Goal: Task Accomplishment & Management: Use online tool/utility

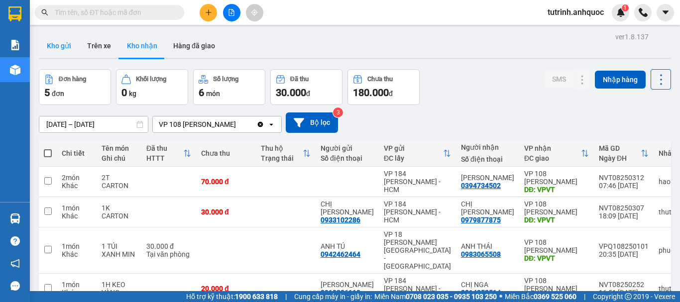
click at [57, 45] on button "Kho gửi" at bounding box center [59, 46] width 40 height 24
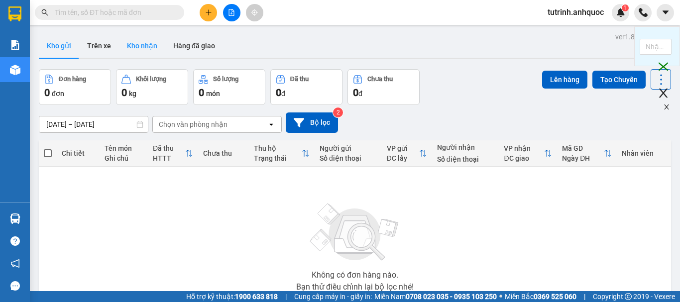
click at [144, 44] on button "Kho nhận" at bounding box center [142, 46] width 46 height 24
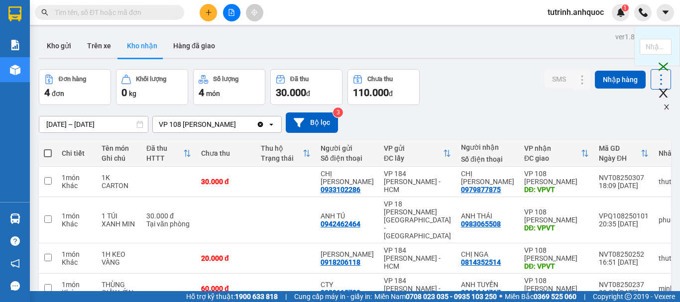
click at [87, 16] on input "text" at bounding box center [114, 12] width 118 height 11
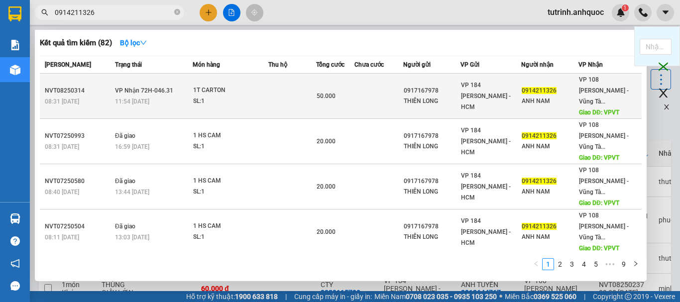
type input "0914211326"
click at [199, 96] on div "SL: 1" at bounding box center [230, 101] width 75 height 11
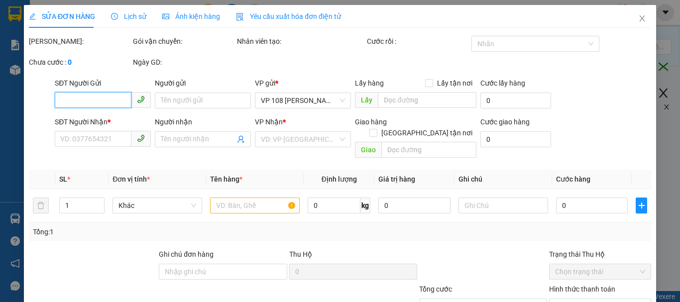
type input "0917167978"
type input "THIÊN LONG"
type input "0914211326"
type input "ANH NAM"
type input "VPVT"
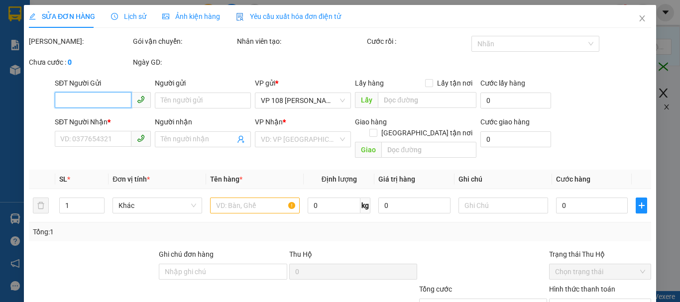
type input "TM 11/8 VP184 HẢO"
type input "50.000"
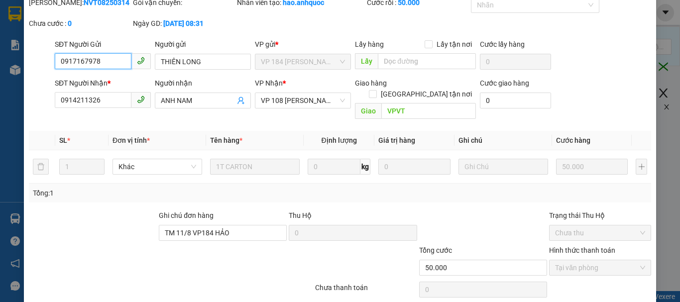
scroll to position [68, 0]
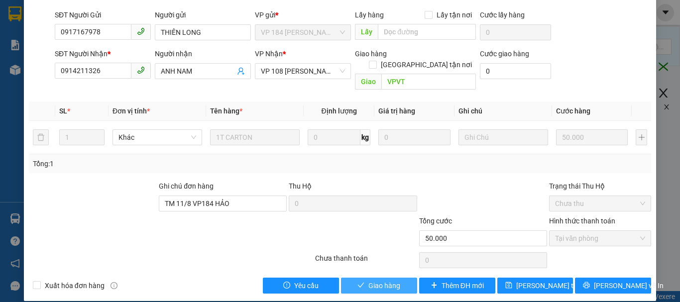
click at [372, 280] on span "Giao hàng" at bounding box center [385, 285] width 32 height 11
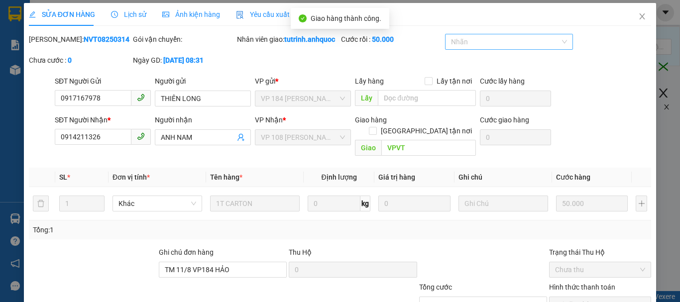
scroll to position [0, 0]
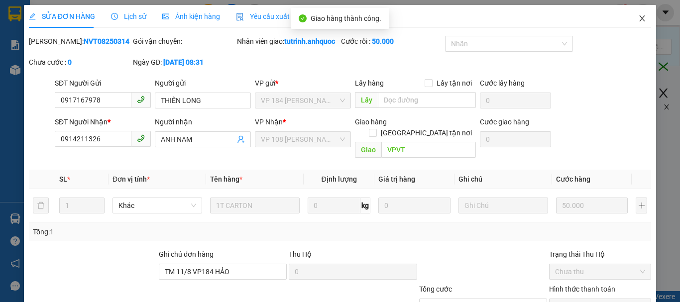
drag, startPoint x: 632, startPoint y: 21, endPoint x: 337, endPoint y: 3, distance: 296.0
click at [629, 22] on span "Close" at bounding box center [643, 19] width 28 height 28
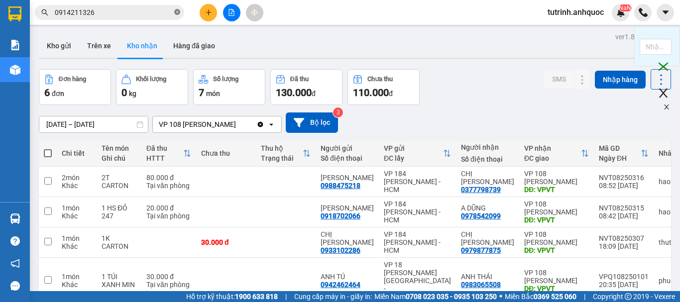
click at [174, 13] on icon "close-circle" at bounding box center [177, 12] width 6 height 6
click at [60, 50] on button "Kho gửi" at bounding box center [59, 46] width 40 height 24
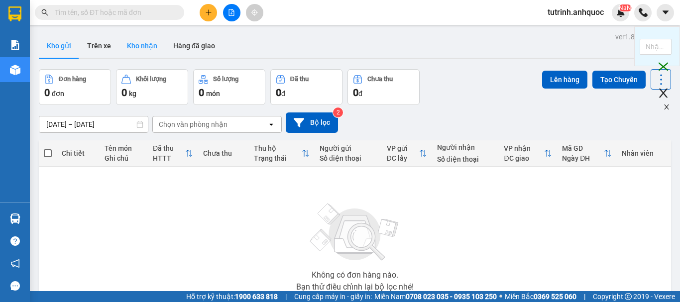
click at [152, 49] on button "Kho nhận" at bounding box center [142, 46] width 46 height 24
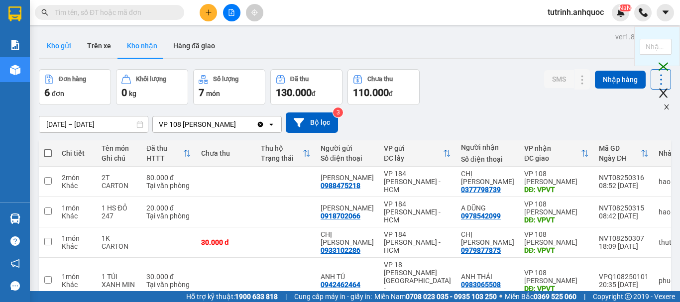
click at [69, 50] on button "Kho gửi" at bounding box center [59, 46] width 40 height 24
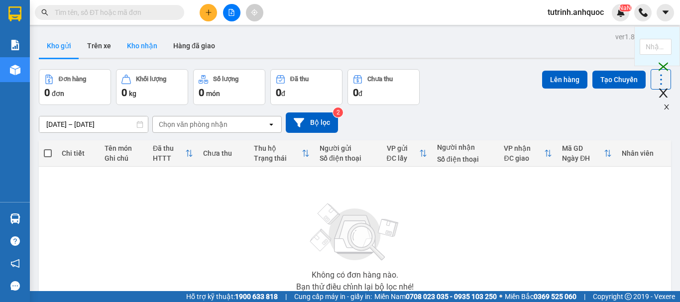
click at [148, 47] on button "Kho nhận" at bounding box center [142, 46] width 46 height 24
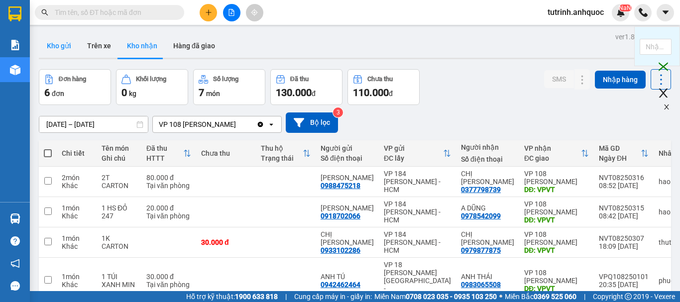
click at [64, 45] on button "Kho gửi" at bounding box center [59, 46] width 40 height 24
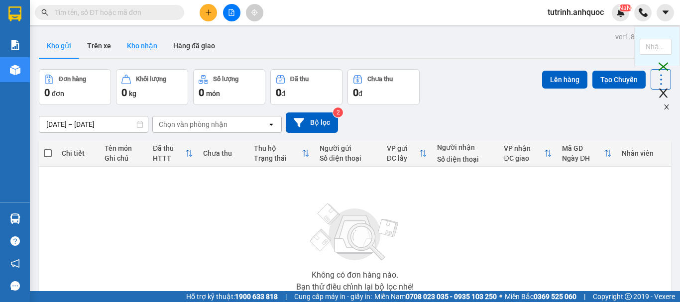
click at [141, 42] on button "Kho nhận" at bounding box center [142, 46] width 46 height 24
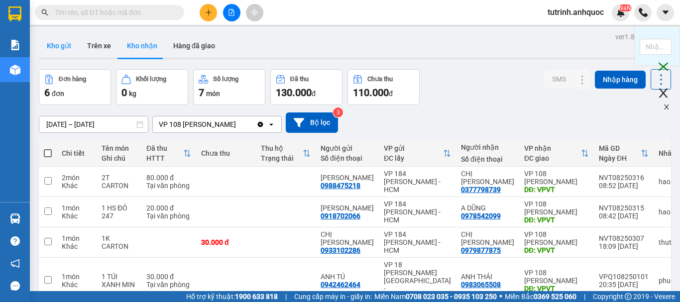
click at [71, 39] on button "Kho gửi" at bounding box center [59, 46] width 40 height 24
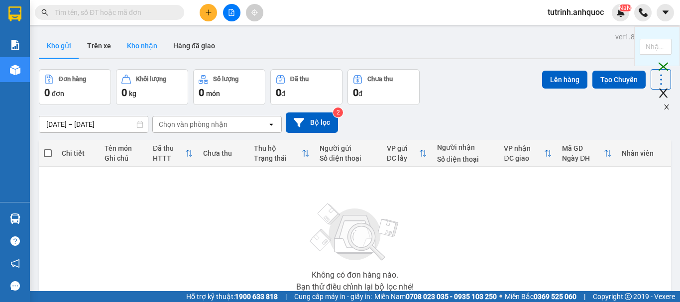
click at [145, 49] on button "Kho nhận" at bounding box center [142, 46] width 46 height 24
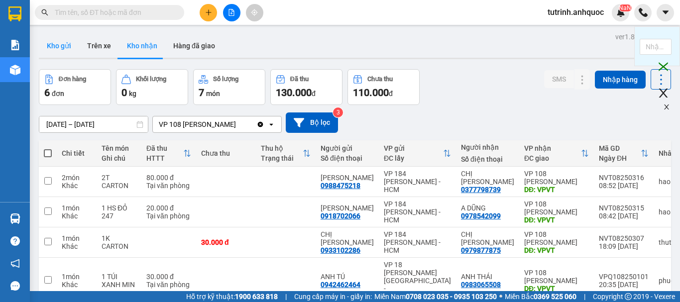
click at [70, 48] on button "Kho gửi" at bounding box center [59, 46] width 40 height 24
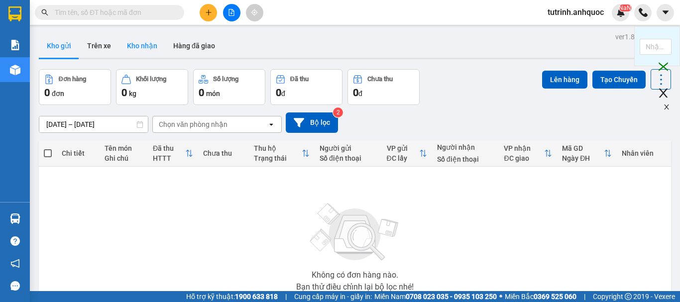
click at [137, 37] on button "Kho nhận" at bounding box center [142, 46] width 46 height 24
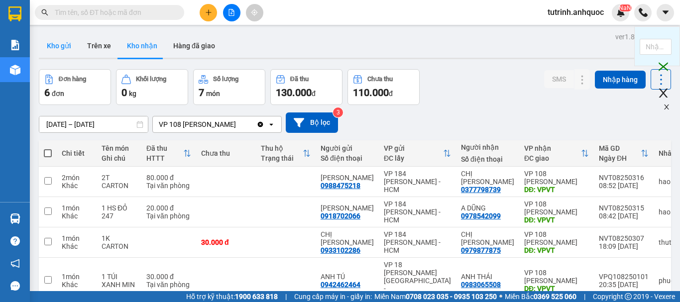
click at [70, 48] on button "Kho gửi" at bounding box center [59, 46] width 40 height 24
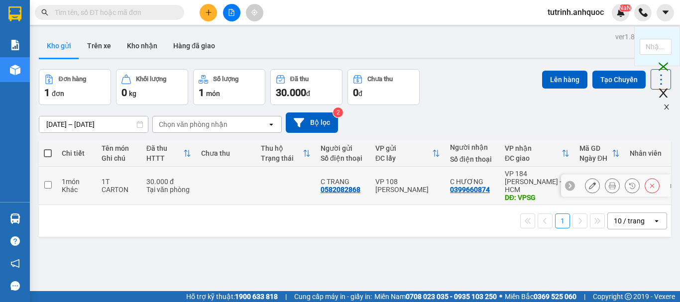
click at [589, 182] on icon at bounding box center [592, 185] width 7 height 7
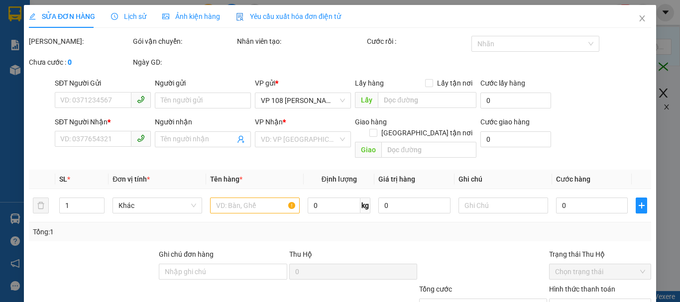
type input "0582082868"
type input "C TRANG"
type input "0399660874"
type input "C HƯƠNG"
type input "VPSG"
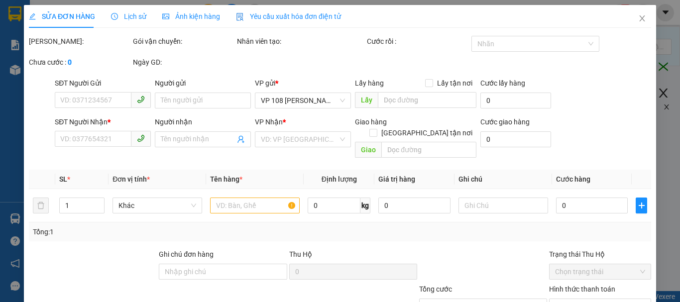
type input "30.000"
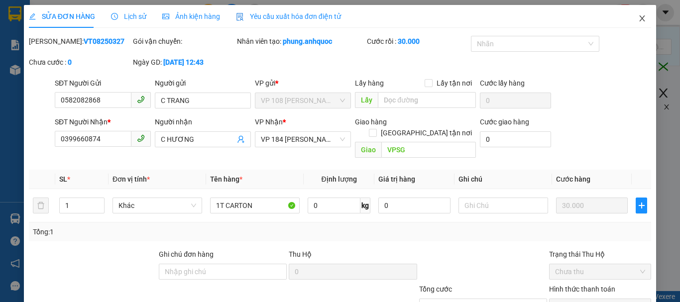
click at [634, 14] on span "Close" at bounding box center [643, 19] width 28 height 28
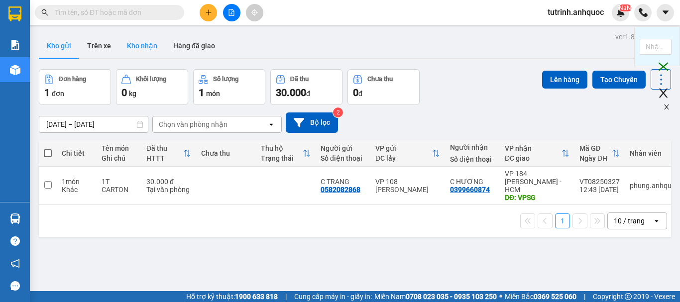
click at [142, 41] on button "Kho nhận" at bounding box center [142, 46] width 46 height 24
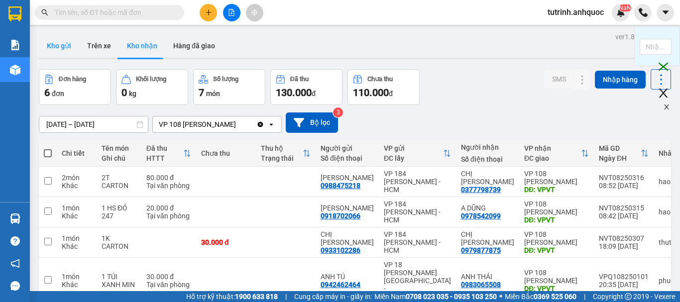
click at [64, 46] on button "Kho gửi" at bounding box center [59, 46] width 40 height 24
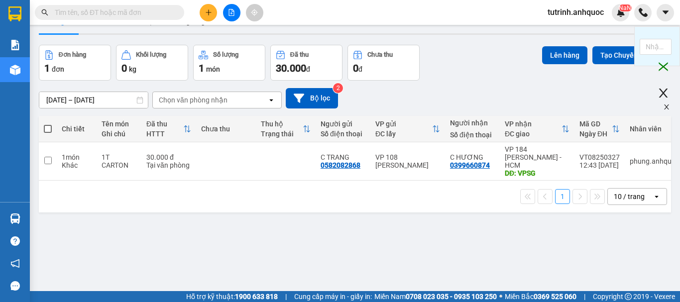
scroll to position [46, 0]
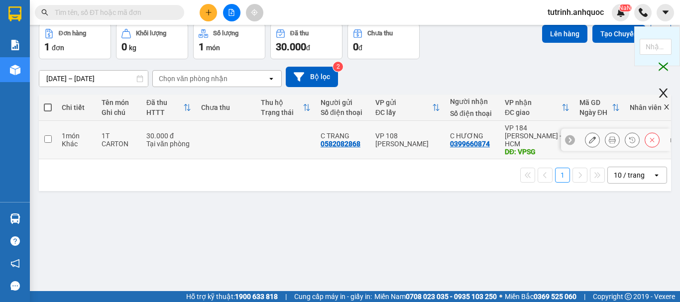
click at [586, 133] on button at bounding box center [593, 140] width 14 height 17
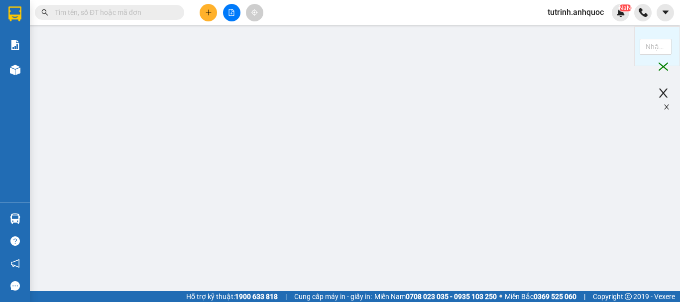
type input "0582082868"
type input "C TRANG"
type input "0399660874"
type input "C HƯƠNG"
type input "VPSG"
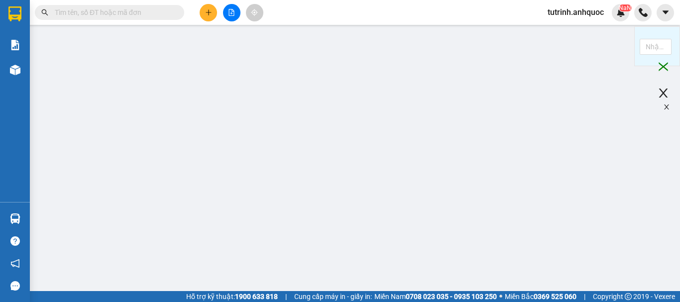
type input "30.000"
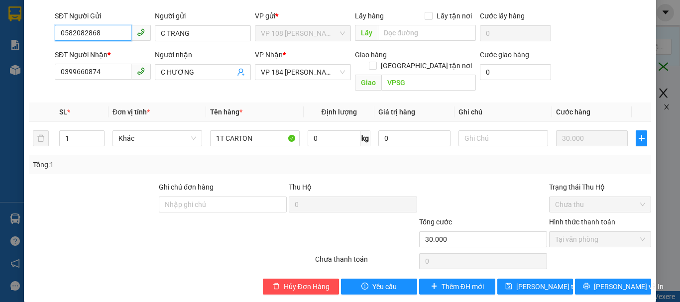
scroll to position [68, 0]
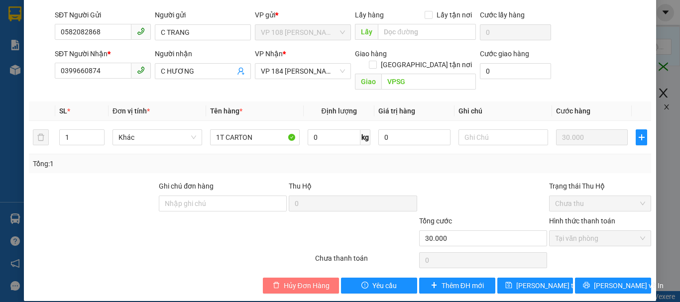
click at [294, 280] on span "Hủy Đơn Hàng" at bounding box center [307, 285] width 46 height 11
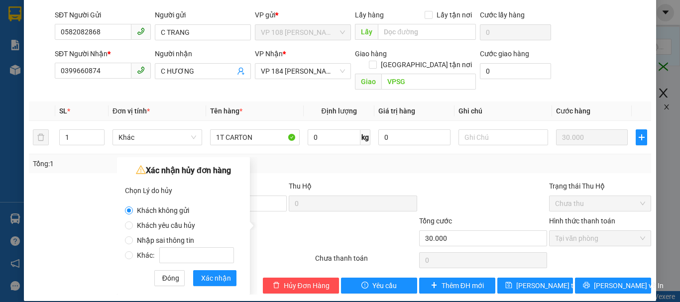
click at [172, 239] on span "Nhập sai thông tin" at bounding box center [165, 241] width 65 height 8
click at [133, 239] on input "Nhập sai thông tin" at bounding box center [129, 241] width 8 height 8
radio input "true"
radio input "false"
click at [201, 273] on button "Xác nhận" at bounding box center [214, 278] width 43 height 16
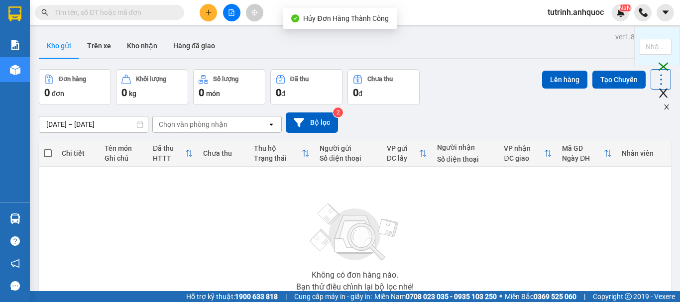
click at [207, 12] on icon "plus" at bounding box center [208, 12] width 7 height 7
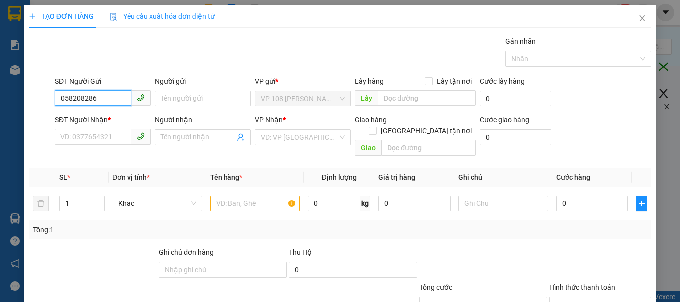
type input "0582082868"
click at [124, 117] on div "0582082868 - C TRANG" at bounding box center [101, 118] width 83 height 11
type input "C TRANG"
type input "0399660874"
type input "C HƯƠNG"
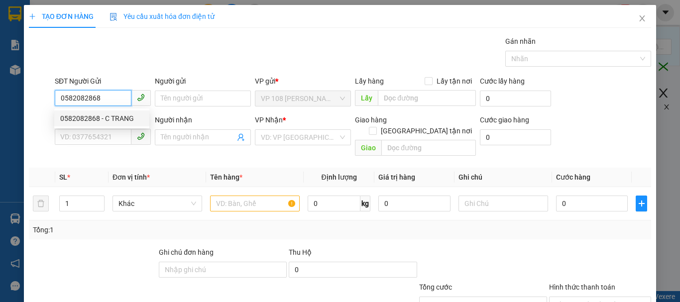
type input "VPSG"
type input "50.000"
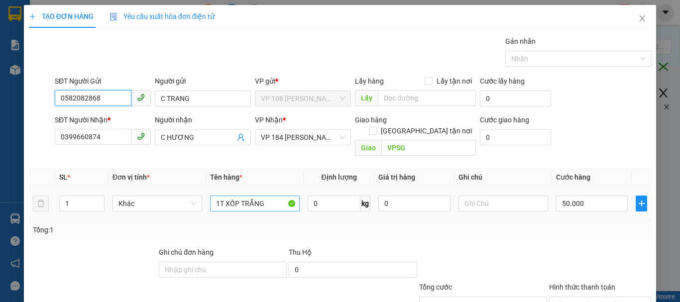
type input "0582082868"
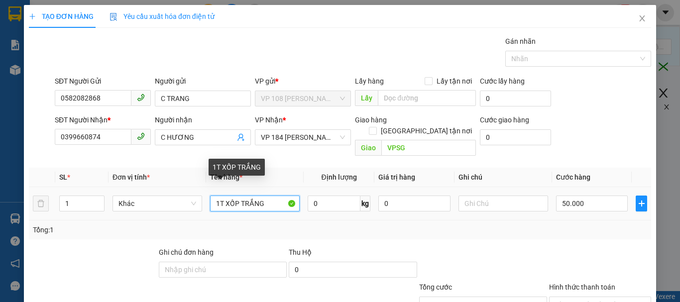
drag, startPoint x: 249, startPoint y: 192, endPoint x: 223, endPoint y: 195, distance: 25.6
click at [223, 196] on input "1T XỐP TRẮNG" at bounding box center [255, 204] width 90 height 16
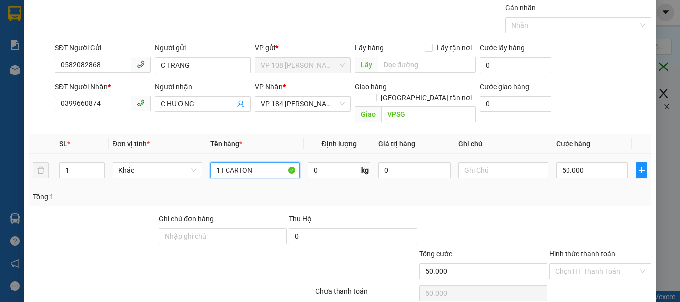
scroll to position [50, 0]
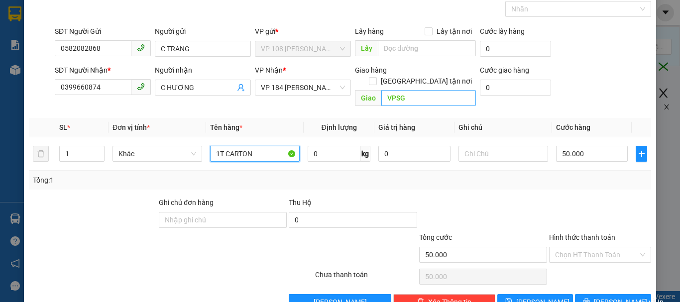
type input "1T CARTON"
click at [402, 90] on input "VPSG" at bounding box center [429, 98] width 95 height 16
type input "VPNVT"
type input "3"
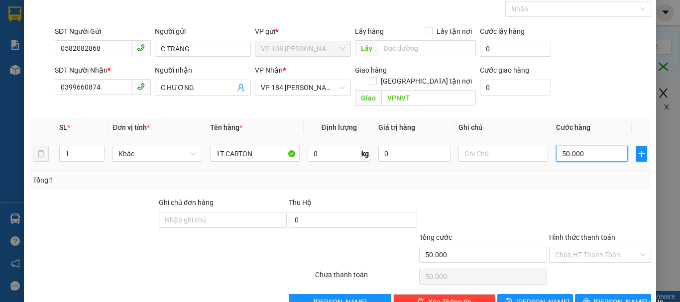
type input "3"
type input "30"
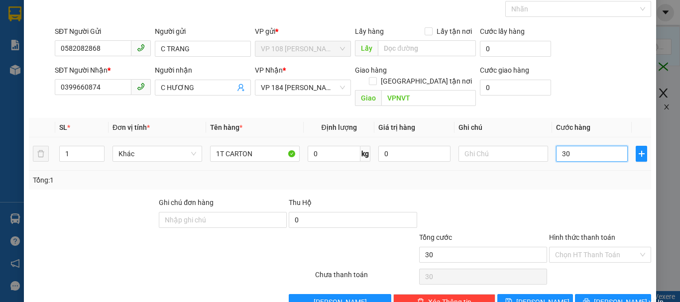
type input "300"
type input "3.000"
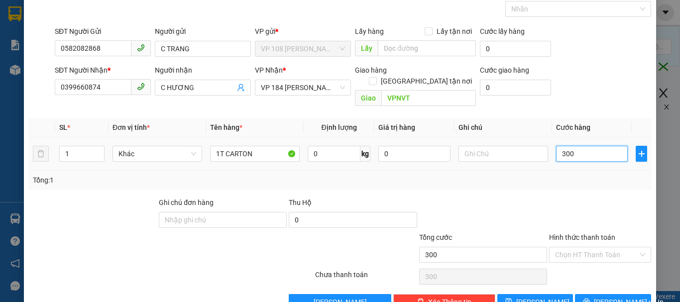
type input "3.000"
type input "30.000"
click at [610, 297] on span "Lưu và In" at bounding box center [629, 302] width 70 height 11
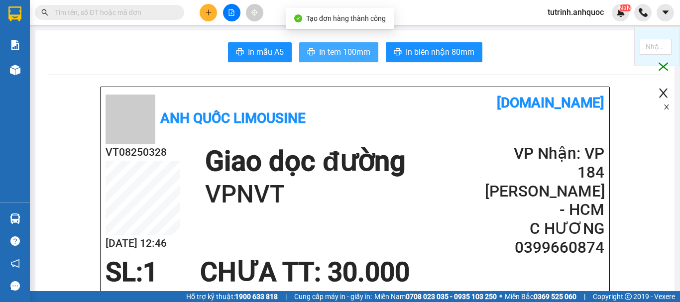
click at [362, 55] on span "In tem 100mm" at bounding box center [344, 52] width 51 height 12
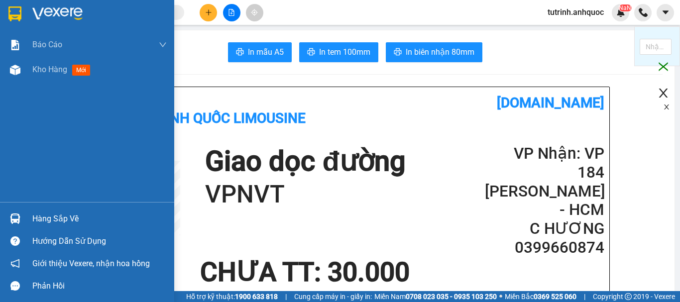
drag, startPoint x: 17, startPoint y: 6, endPoint x: 25, endPoint y: 9, distance: 8.5
click at [18, 7] on img at bounding box center [14, 13] width 13 height 15
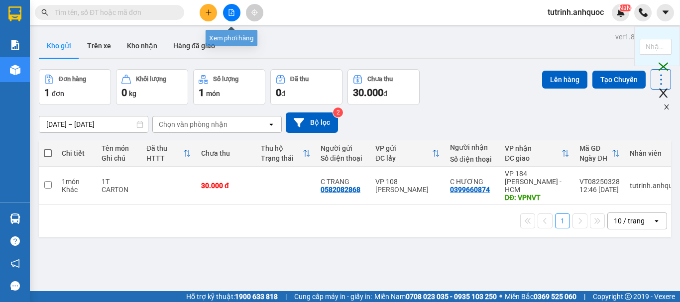
click at [232, 13] on icon "file-add" at bounding box center [231, 12] width 5 height 7
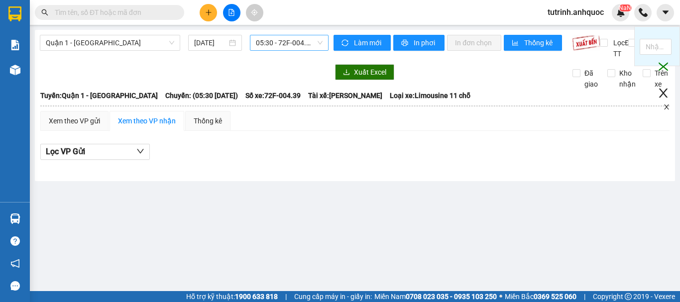
click at [263, 42] on span "05:30 - 72F-004.39" at bounding box center [289, 42] width 67 height 15
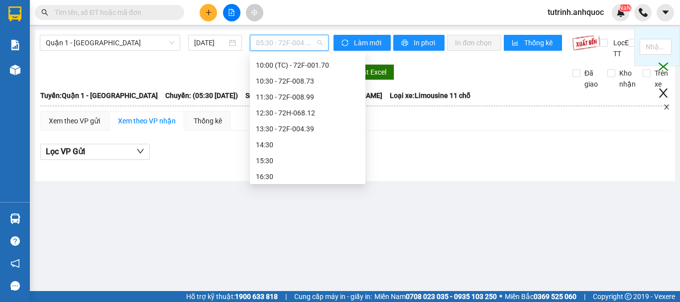
scroll to position [122, 0]
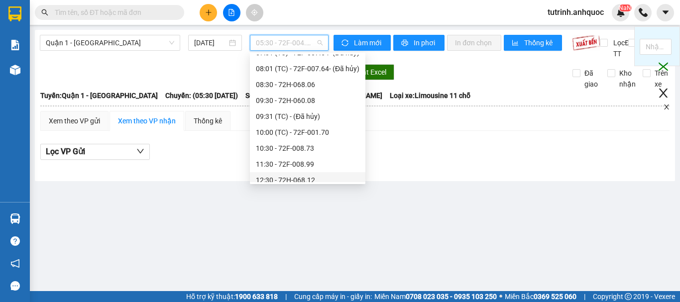
click at [312, 177] on div "12:30 - 72H-068.12" at bounding box center [308, 180] width 104 height 11
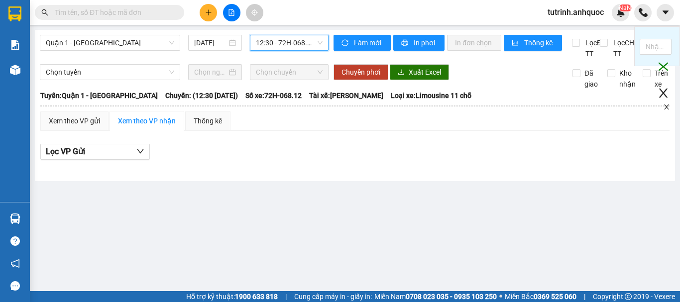
click at [294, 45] on span "12:30 - 72H-068.12" at bounding box center [289, 42] width 67 height 15
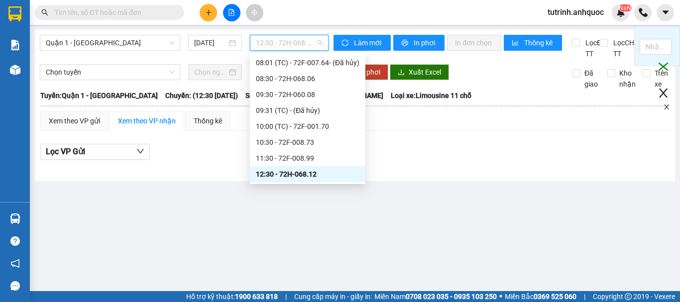
click at [312, 170] on div "12:30 - 72H-068.12" at bounding box center [308, 174] width 104 height 11
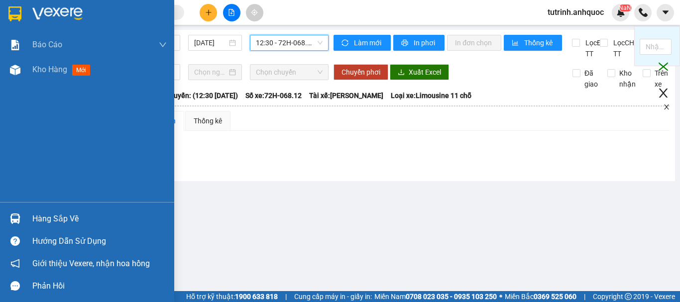
drag, startPoint x: 5, startPoint y: 15, endPoint x: 159, endPoint y: 39, distance: 155.8
click at [6, 15] on div at bounding box center [87, 16] width 174 height 32
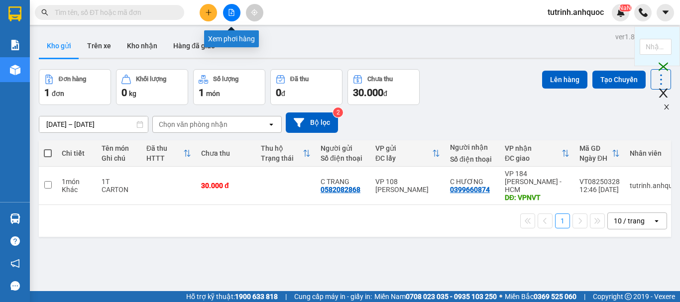
click at [231, 8] on button at bounding box center [231, 12] width 17 height 17
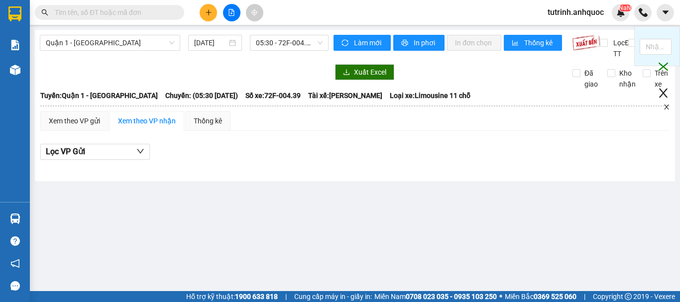
click at [2, 12] on div at bounding box center [15, 16] width 30 height 32
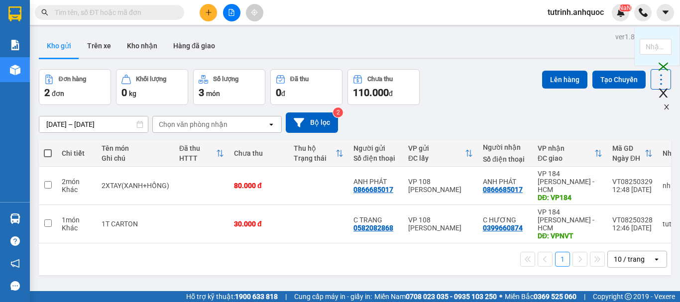
click at [232, 10] on icon "file-add" at bounding box center [231, 12] width 7 height 7
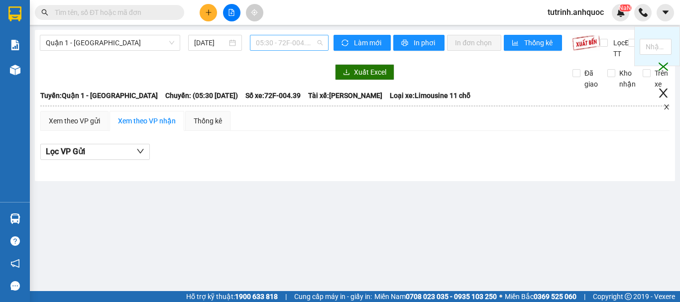
click at [296, 44] on span "05:30 - 72F-004.39" at bounding box center [289, 42] width 67 height 15
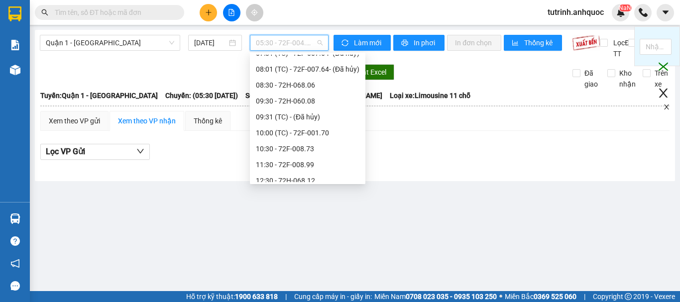
scroll to position [149, 0]
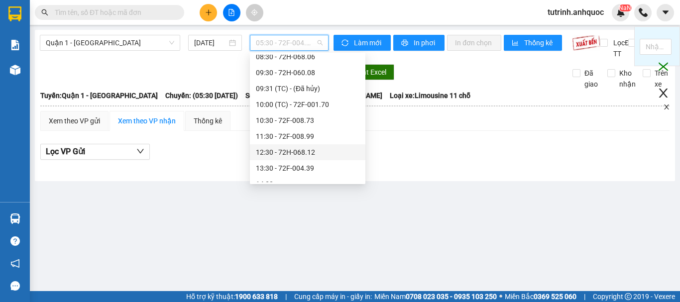
click at [324, 154] on div "12:30 - 72H-068.12" at bounding box center [308, 152] width 104 height 11
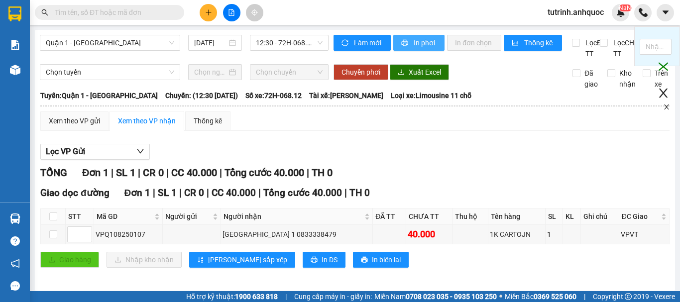
click at [429, 46] on span "In phơi" at bounding box center [425, 42] width 23 height 11
click at [411, 48] on button "In phơi" at bounding box center [419, 43] width 51 height 16
click at [211, 11] on icon "plus" at bounding box center [208, 12] width 7 height 7
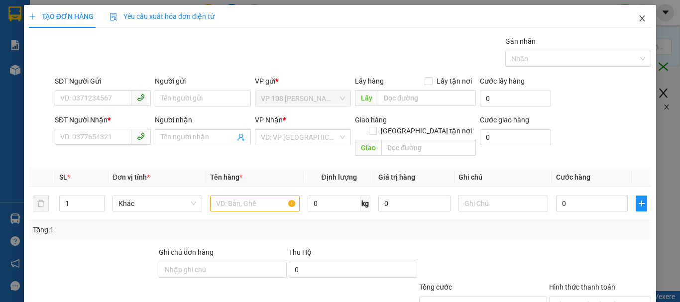
click at [639, 14] on span "Close" at bounding box center [643, 19] width 28 height 28
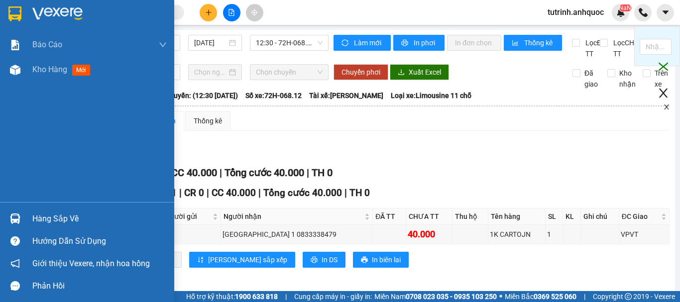
click at [41, 11] on img at bounding box center [57, 13] width 50 height 15
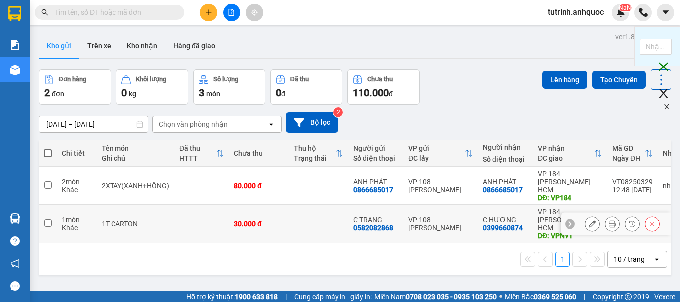
click at [586, 216] on button at bounding box center [593, 224] width 14 height 17
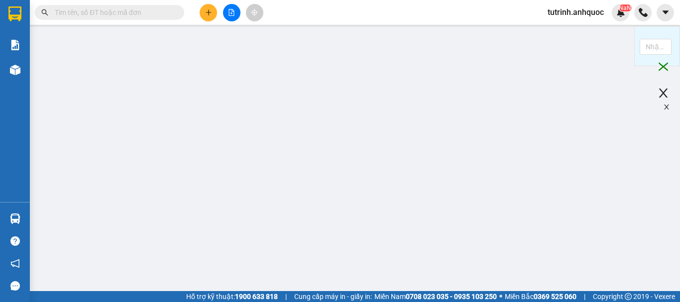
type input "0582082868"
type input "C TRANG"
type input "0399660874"
type input "C HƯƠNG"
type input "VPNVT"
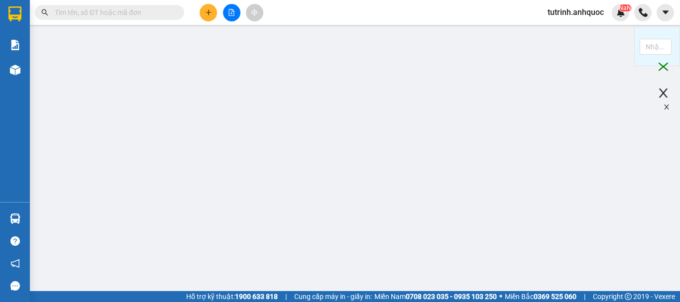
type input "30.000"
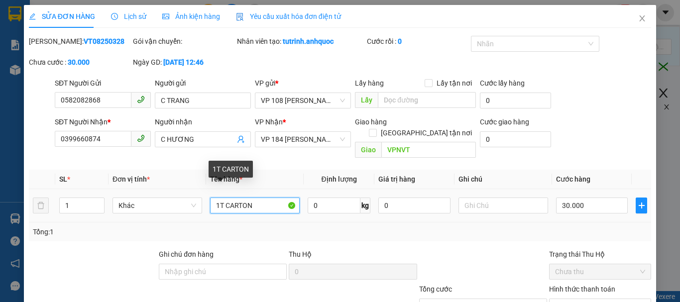
drag, startPoint x: 245, startPoint y: 189, endPoint x: 250, endPoint y: 191, distance: 5.2
click at [238, 198] on input "1T CARTON" at bounding box center [255, 206] width 90 height 16
drag, startPoint x: 253, startPoint y: 191, endPoint x: 222, endPoint y: 192, distance: 31.4
click at [223, 198] on input "1T CARTON" at bounding box center [255, 206] width 90 height 16
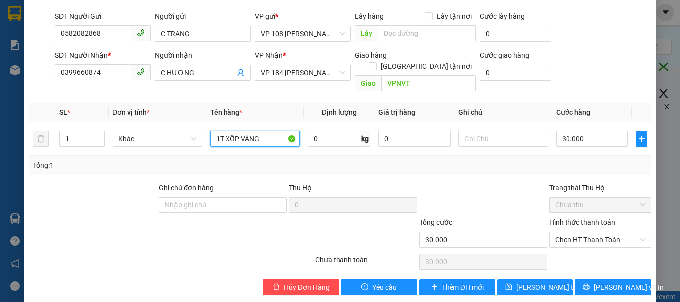
scroll to position [68, 0]
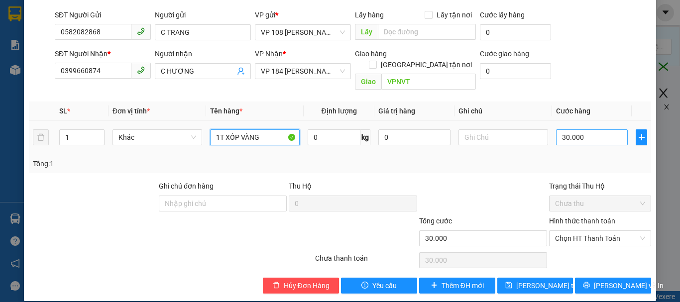
type input "1T XỐP VÀNG"
click at [569, 130] on input "30.000" at bounding box center [592, 138] width 72 height 16
type input "4"
type input "40"
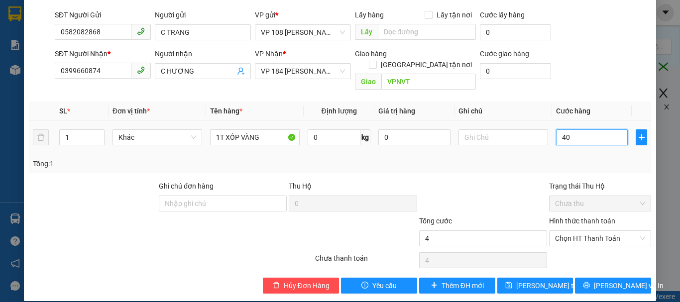
type input "40"
type input "400"
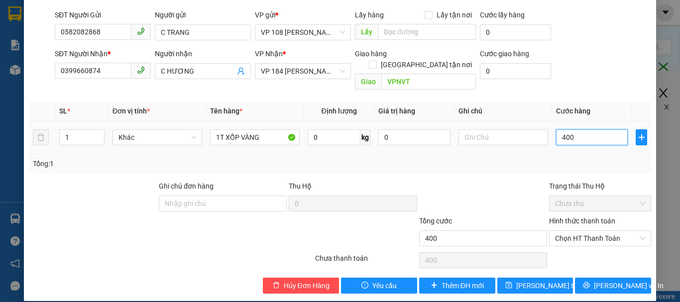
type input "4.000"
type input "40.000"
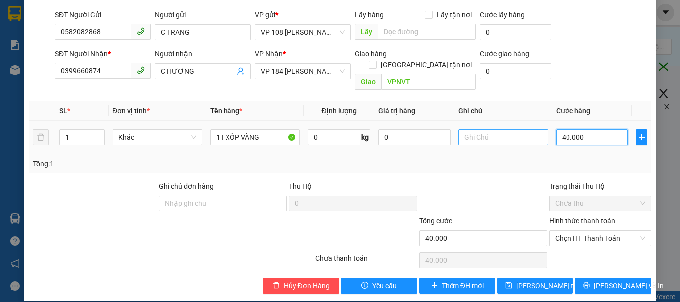
type input "40.000"
click at [459, 133] on input "text" at bounding box center [504, 138] width 90 height 16
click at [577, 231] on span "Chọn HT Thanh Toán" at bounding box center [600, 238] width 90 height 15
type input "CKSCB 11/8"
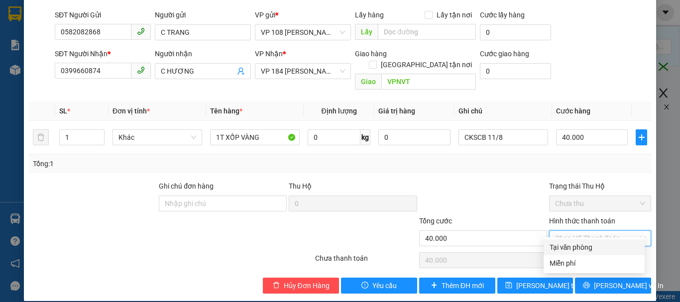
drag, startPoint x: 569, startPoint y: 247, endPoint x: 601, endPoint y: 263, distance: 35.4
click at [569, 248] on div "Tại văn phòng" at bounding box center [594, 247] width 89 height 11
type input "0"
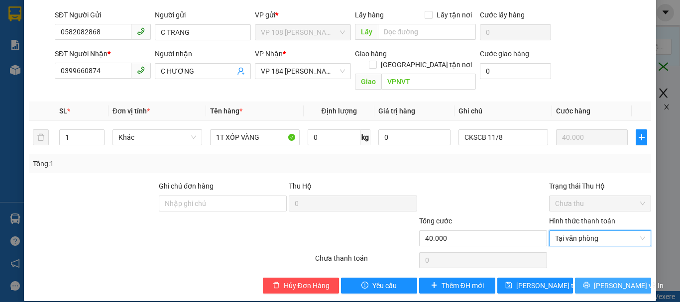
click at [604, 280] on span "Lưu và In" at bounding box center [629, 285] width 70 height 11
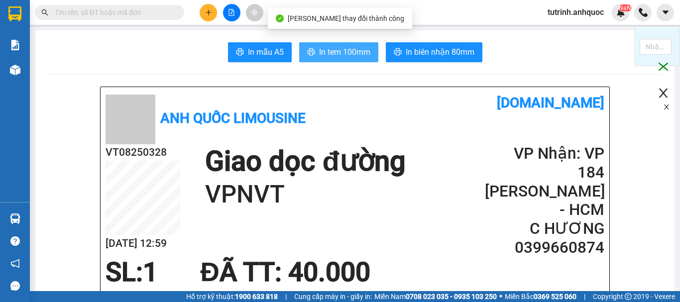
click at [342, 47] on span "In tem 100mm" at bounding box center [344, 52] width 51 height 12
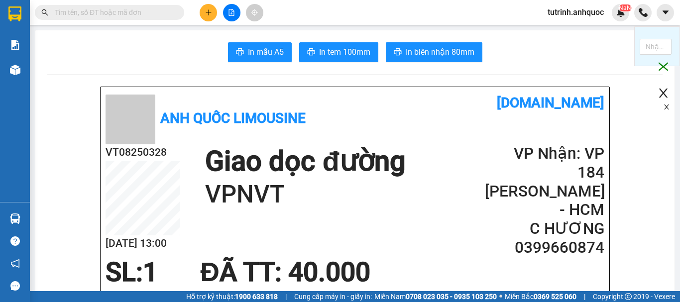
click at [214, 13] on button at bounding box center [208, 12] width 17 height 17
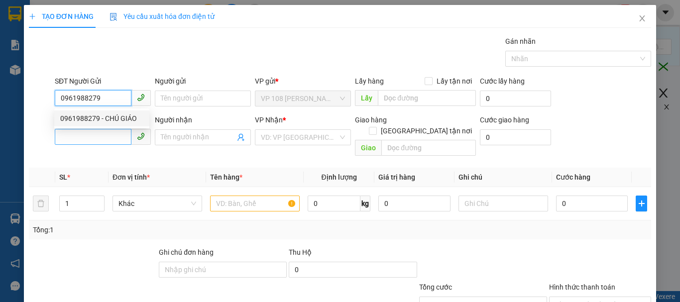
type input "0961988279"
click at [97, 136] on input "SĐT Người Nhận *" at bounding box center [93, 137] width 77 height 16
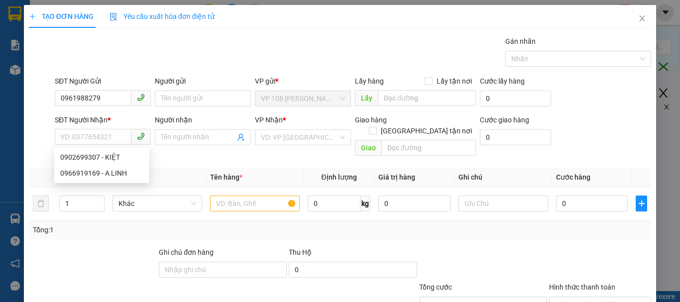
click at [112, 118] on div "SĐT Người Nhận *" at bounding box center [103, 120] width 96 height 11
click at [112, 129] on input "SĐT Người Nhận *" at bounding box center [93, 137] width 77 height 16
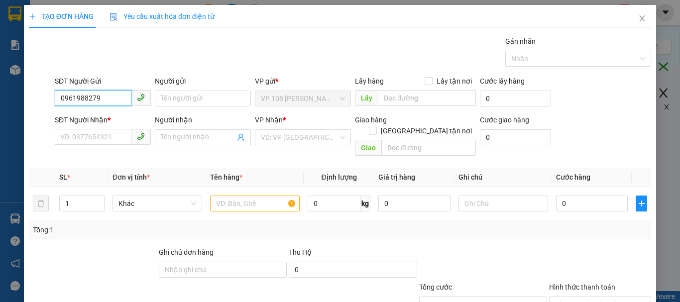
click at [110, 100] on input "0961988279" at bounding box center [93, 98] width 77 height 16
click at [108, 120] on div "0961988279 - CHÚ GIÁO" at bounding box center [101, 118] width 83 height 11
type input "CHÚ GIÁO"
type input "0902699307"
type input "KIỆT"
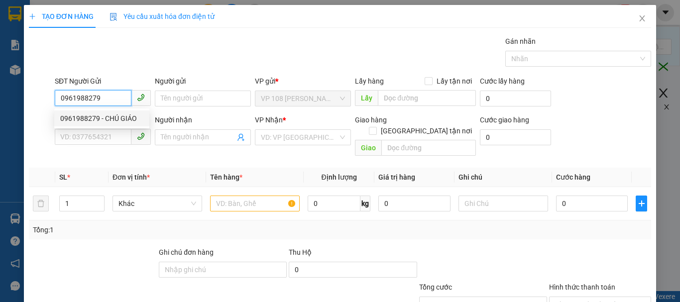
type input "VPNVT"
type input "TM 4/8 VP 184 HẢO"
type input "40.000"
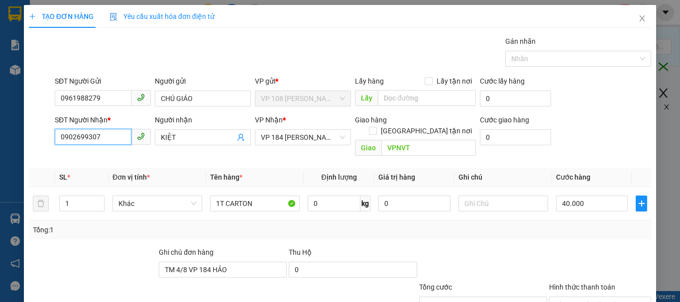
click at [105, 136] on input "0902699307" at bounding box center [93, 137] width 77 height 16
click at [104, 167] on div "0966919169 - A LINH" at bounding box center [101, 173] width 95 height 16
type input "0966919169"
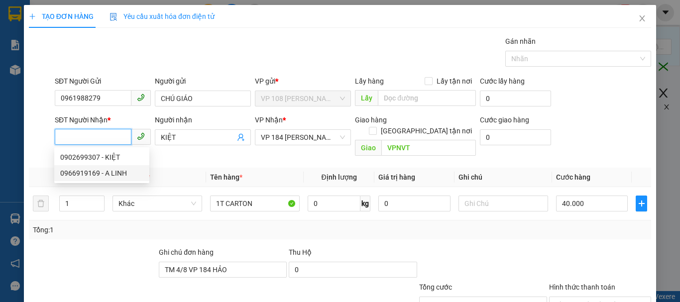
type input "A LINH"
type input "20.000"
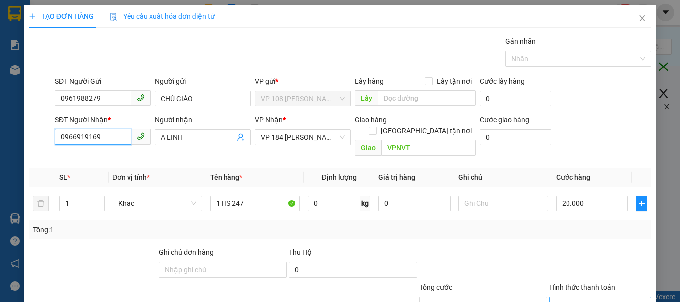
type input "0966919169"
click at [584, 297] on input "Hình thức thanh toán" at bounding box center [596, 304] width 83 height 15
type input "0"
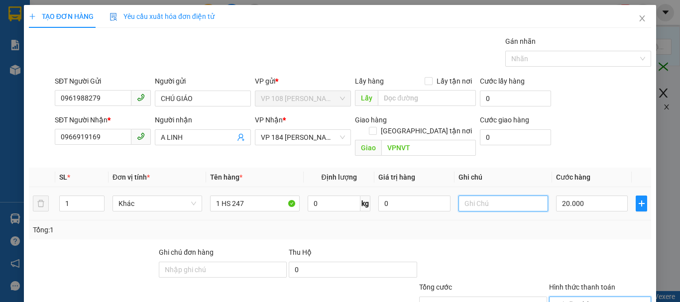
click at [477, 196] on input "text" at bounding box center [504, 204] width 90 height 16
type input "CKSCB"
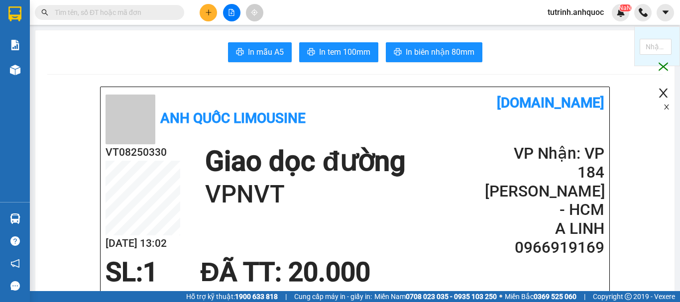
click at [210, 11] on icon "plus" at bounding box center [208, 12] width 7 height 7
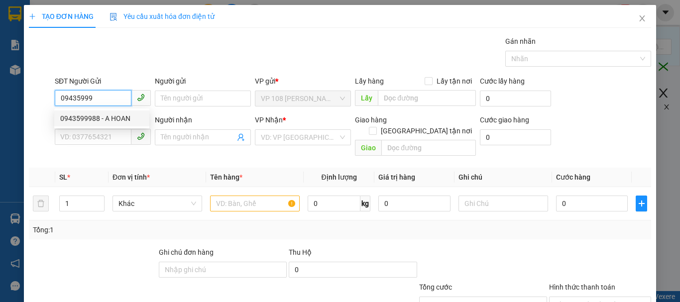
click at [101, 123] on div "0943599988 - A HOAN" at bounding box center [101, 118] width 83 height 11
type input "0943599988"
type input "A HOAN"
type input "0908859639"
type input "a chính"
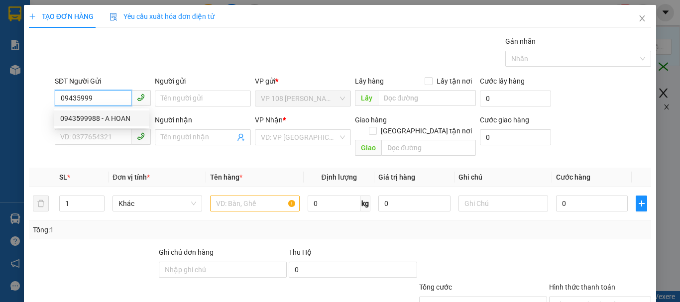
type input "VPSG"
type input "20.000"
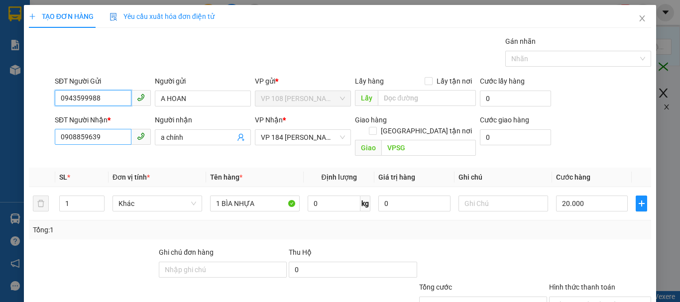
type input "0943599988"
click at [104, 137] on input "0908859639" at bounding box center [93, 137] width 77 height 16
click at [92, 141] on input "0332236663" at bounding box center [93, 137] width 77 height 16
click at [91, 139] on input "033223663" at bounding box center [93, 137] width 77 height 16
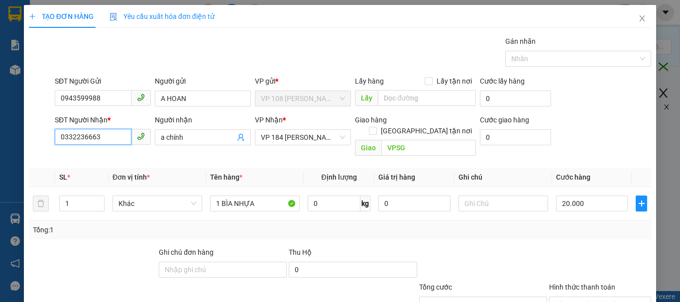
type input "0332236663"
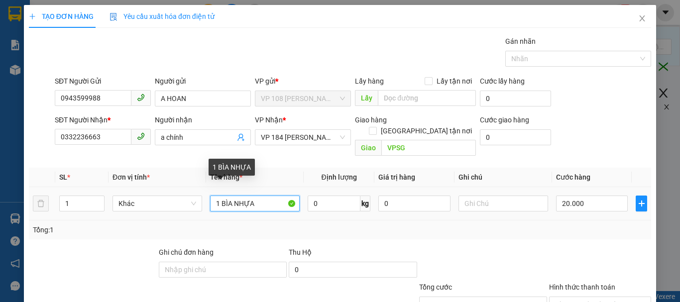
click at [246, 196] on input "1 BÌA NHỰA" at bounding box center [255, 204] width 90 height 16
type input "1T TRẮNG"
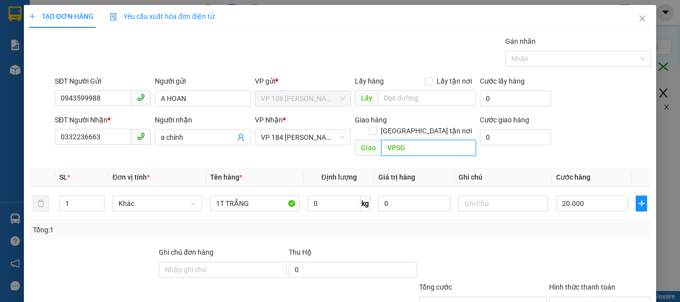
click at [431, 140] on input "VPSG" at bounding box center [429, 148] width 95 height 16
type input "VPVNT"
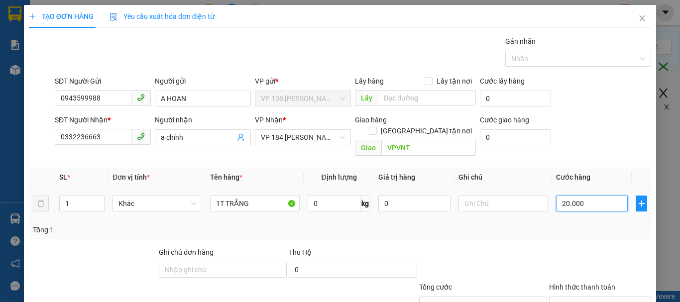
click at [590, 196] on input "20.000" at bounding box center [592, 204] width 72 height 16
type input "3"
type input "30"
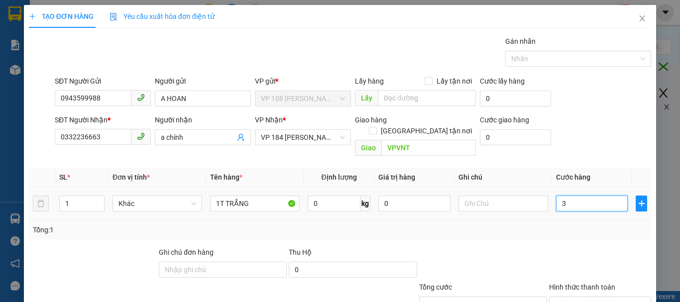
type input "30"
type input "300"
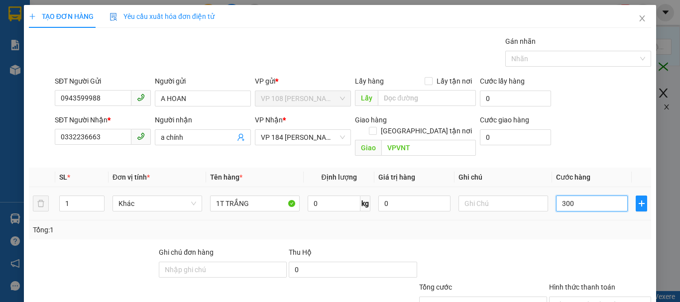
type input "3.000"
type input "30.000"
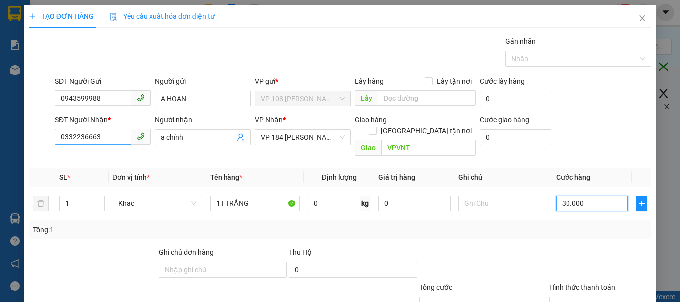
type input "30.000"
click at [122, 129] on input "0332236663" at bounding box center [93, 137] width 77 height 16
click at [115, 129] on input "0332236663" at bounding box center [93, 137] width 77 height 16
drag, startPoint x: 592, startPoint y: 223, endPoint x: 577, endPoint y: 237, distance: 19.7
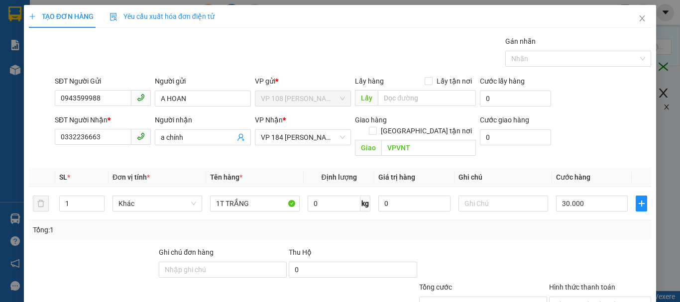
click at [588, 297] on input "Hình thức thanh toán" at bounding box center [596, 304] width 83 height 15
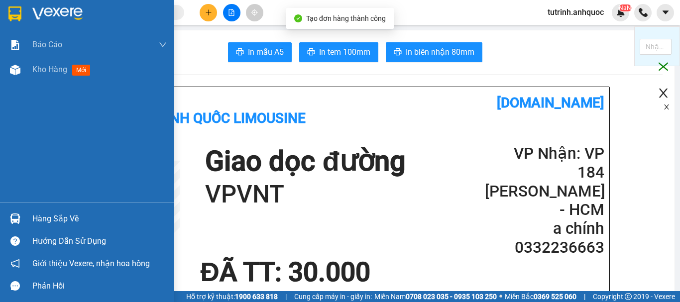
click at [13, 11] on img at bounding box center [14, 13] width 13 height 15
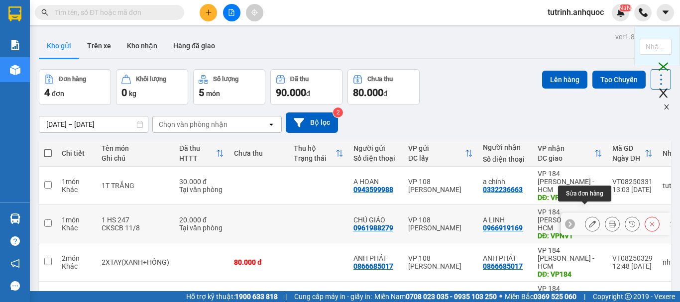
click at [589, 221] on icon at bounding box center [592, 224] width 7 height 7
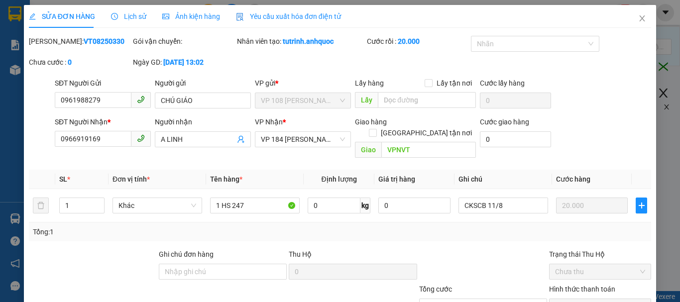
drag, startPoint x: 597, startPoint y: 277, endPoint x: 591, endPoint y: 271, distance: 8.5
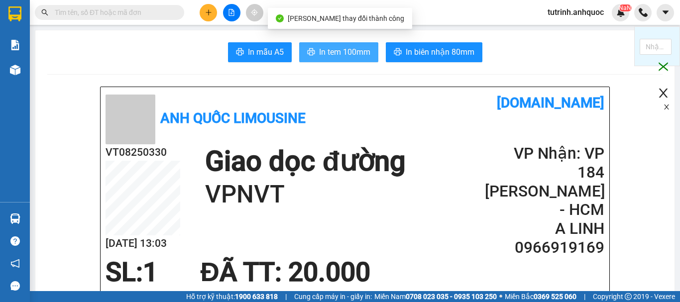
click at [352, 56] on span "In tem 100mm" at bounding box center [344, 52] width 51 height 12
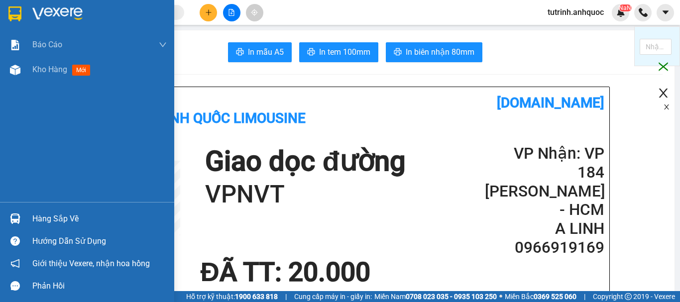
click at [19, 12] on img at bounding box center [14, 13] width 13 height 15
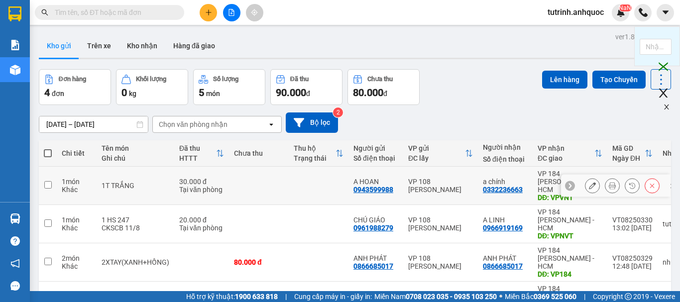
click at [589, 182] on icon at bounding box center [592, 185] width 7 height 7
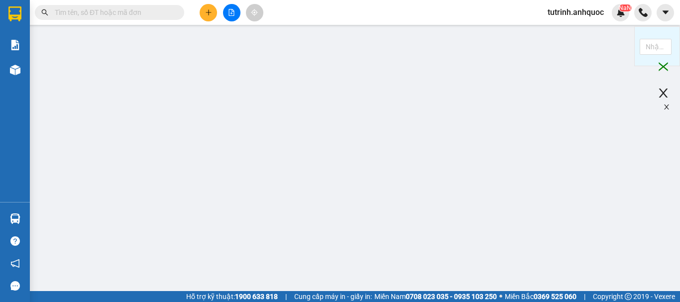
type input "0943599988"
type input "A HOAN"
type input "0332236663"
type input "a chính"
type input "VPVNT"
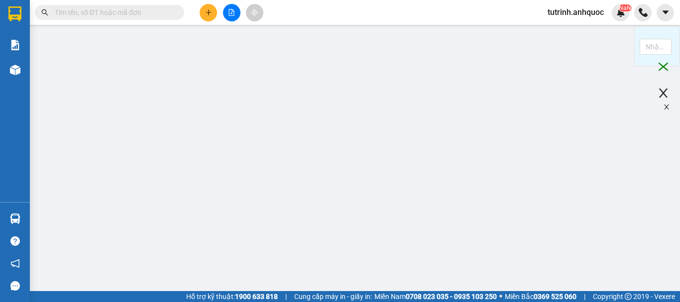
type input "30.000"
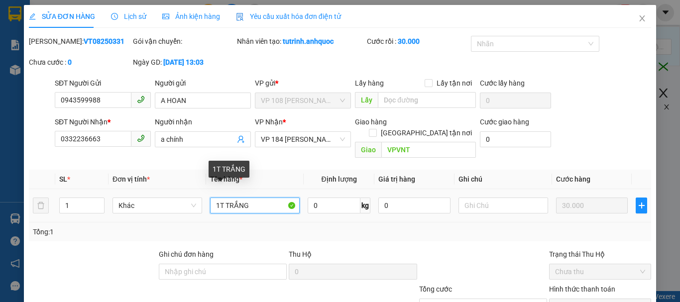
click at [225, 198] on input "1T TRẮNG" at bounding box center [255, 206] width 90 height 16
type input "1T CARTON TRẮNG"
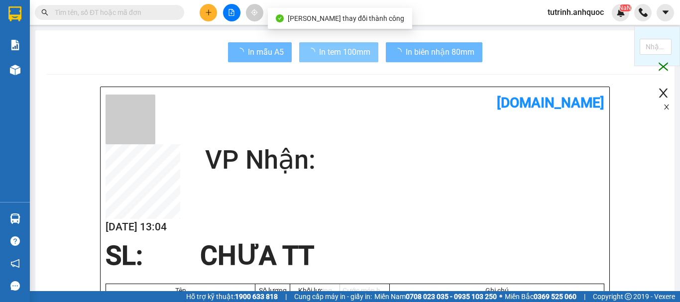
click at [348, 53] on span "In tem 100mm" at bounding box center [344, 52] width 51 height 12
click at [337, 53] on span "In tem 100mm" at bounding box center [344, 52] width 51 height 12
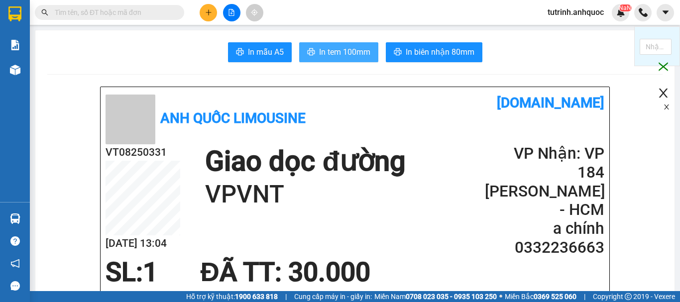
click at [329, 58] on span "In tem 100mm" at bounding box center [344, 52] width 51 height 12
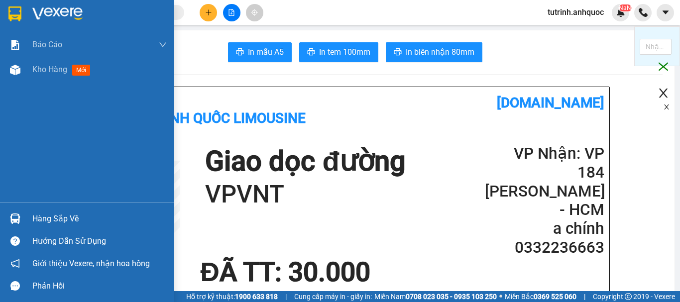
click at [8, 9] on img at bounding box center [14, 13] width 13 height 15
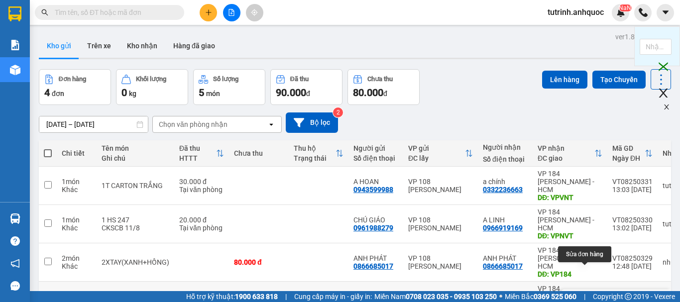
click at [586, 292] on button at bounding box center [593, 300] width 14 height 17
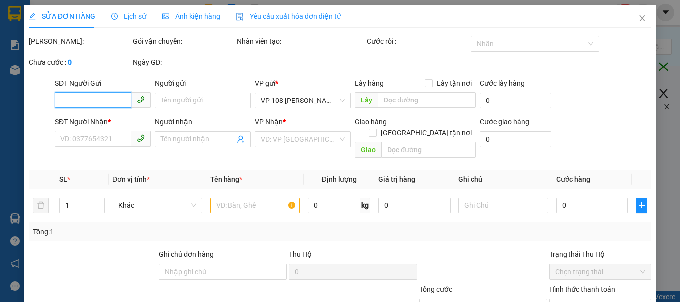
type input "0582082868"
type input "C TRANG"
type input "0399660874"
type input "C HƯƠNG"
type input "VPNVT"
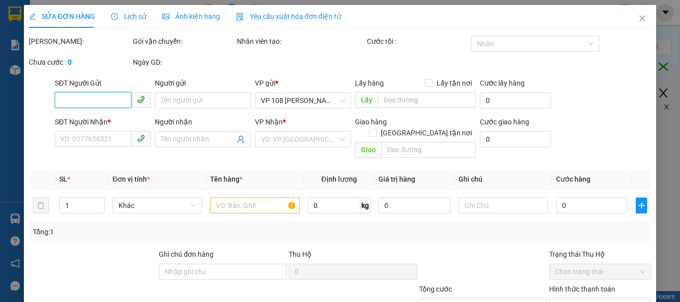
type input "40.000"
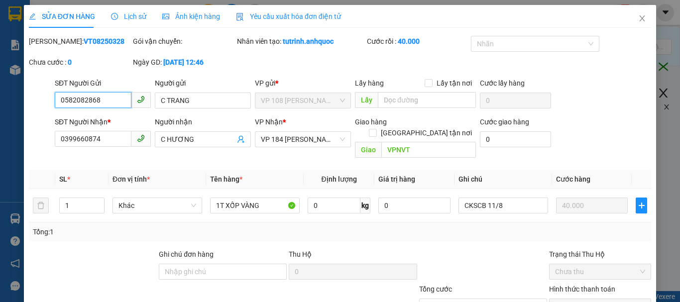
click at [100, 92] on input "0582082868" at bounding box center [93, 100] width 77 height 16
click at [84, 41] on b "VT08250328" at bounding box center [104, 41] width 41 height 8
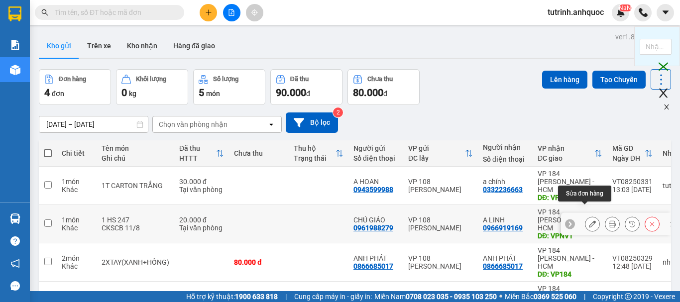
click at [589, 221] on icon at bounding box center [592, 224] width 7 height 7
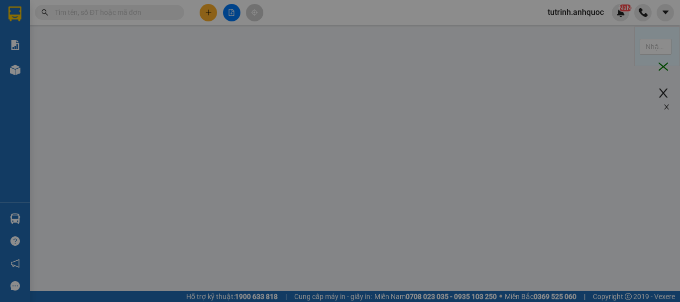
type input "0961988279"
type input "CHÚ GIÁO"
type input "0966919169"
type input "A LINH"
type input "VPNVT"
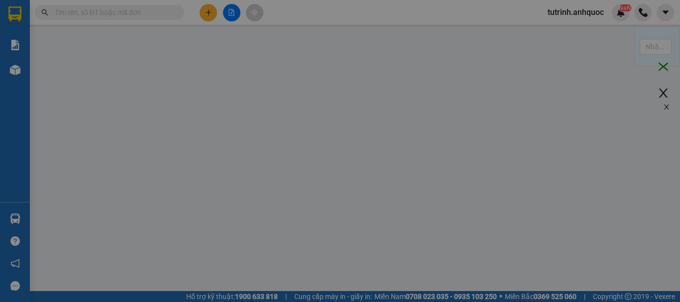
type input "20.000"
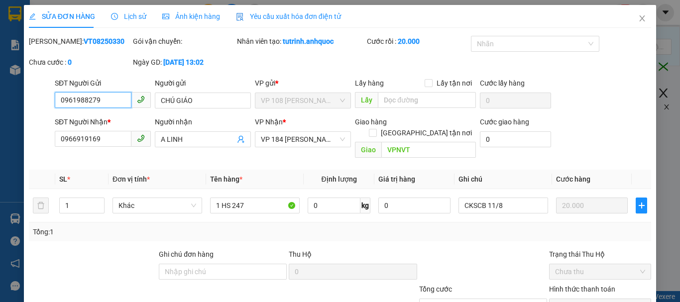
click at [101, 95] on input "0961988279" at bounding box center [93, 100] width 77 height 16
click at [98, 41] on div "Mã ĐH: VT08250330" at bounding box center [80, 41] width 102 height 11
click at [93, 41] on b "VT08250330" at bounding box center [104, 41] width 41 height 8
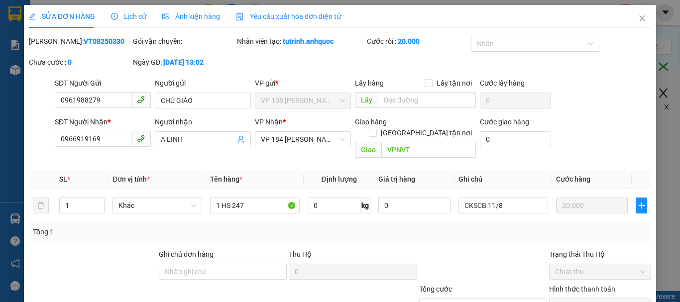
click at [93, 41] on b "VT08250330" at bounding box center [104, 41] width 41 height 8
click at [84, 39] on b "VT08250330" at bounding box center [104, 41] width 41 height 8
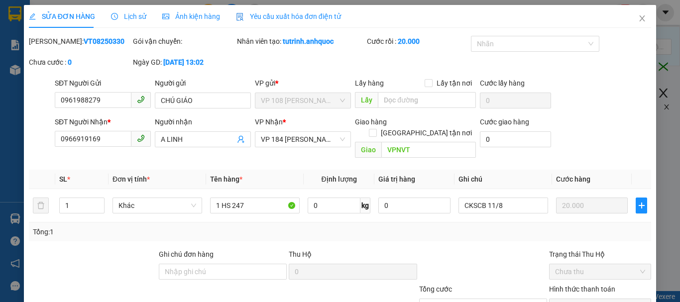
click at [84, 40] on b "VT08250330" at bounding box center [104, 41] width 41 height 8
click at [84, 41] on b "VT08250330" at bounding box center [104, 41] width 41 height 8
click at [639, 16] on icon "close" at bounding box center [643, 18] width 8 height 8
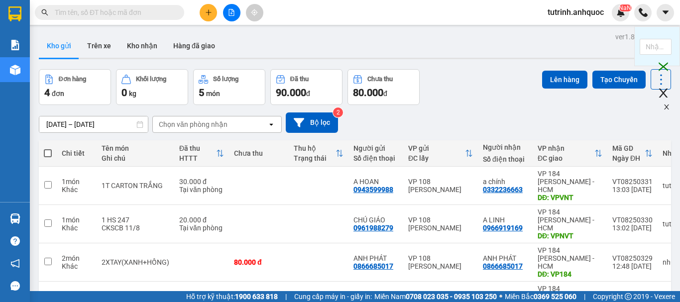
click at [48, 140] on th at bounding box center [48, 153] width 18 height 26
click at [46, 149] on span at bounding box center [48, 153] width 8 height 8
click at [48, 148] on input "checkbox" at bounding box center [48, 148] width 0 height 0
checkbox input "true"
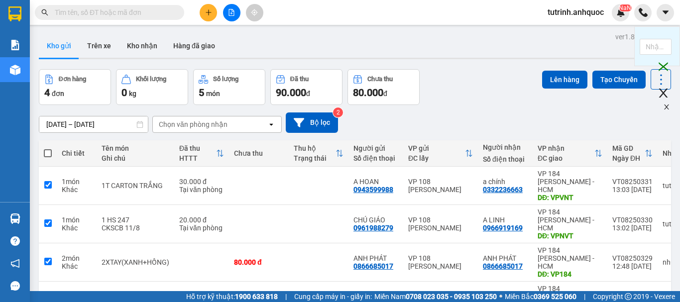
checkbox input "true"
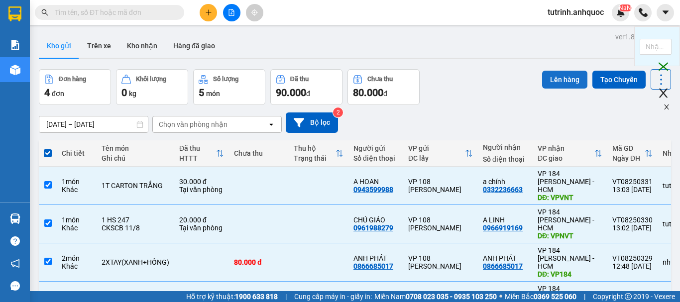
click at [550, 71] on button "Lên hàng" at bounding box center [564, 80] width 45 height 18
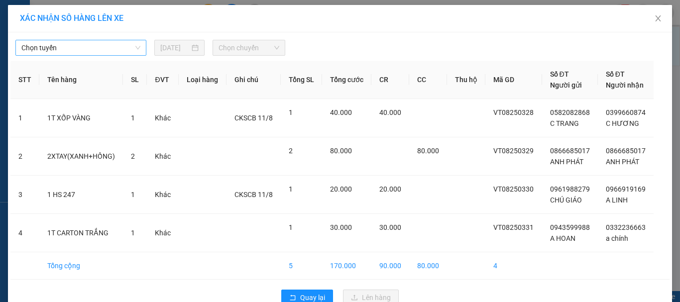
click at [110, 52] on span "Chọn tuyến" at bounding box center [80, 47] width 119 height 15
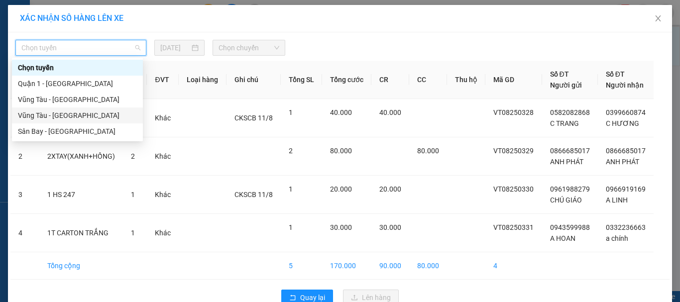
drag, startPoint x: 81, startPoint y: 112, endPoint x: 128, endPoint y: 100, distance: 48.3
click at [82, 113] on div "Vũng Tàu - [GEOGRAPHIC_DATA]" at bounding box center [77, 115] width 119 height 11
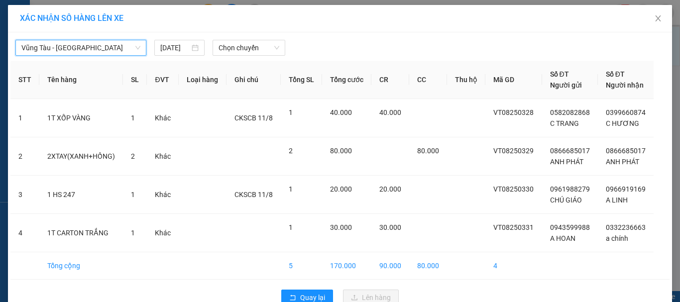
click at [252, 50] on span "Chọn chuyến" at bounding box center [249, 47] width 61 height 15
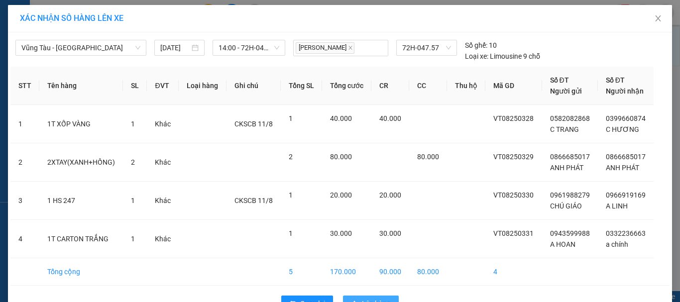
click at [382, 298] on span "Lên hàng" at bounding box center [376, 303] width 29 height 11
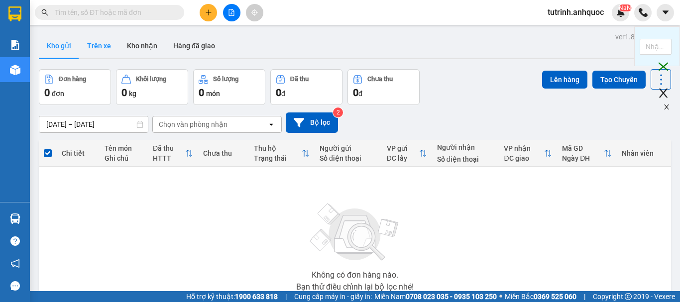
click at [98, 41] on button "Trên xe" at bounding box center [99, 46] width 40 height 24
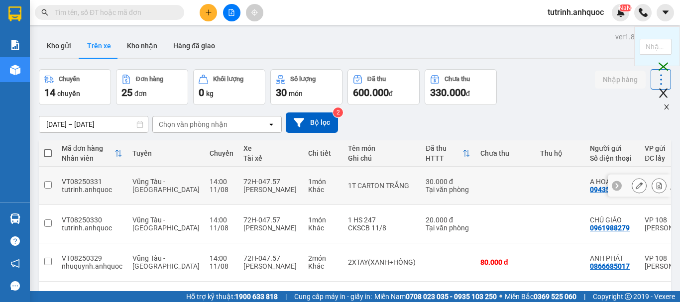
click at [656, 182] on icon at bounding box center [659, 185] width 7 height 7
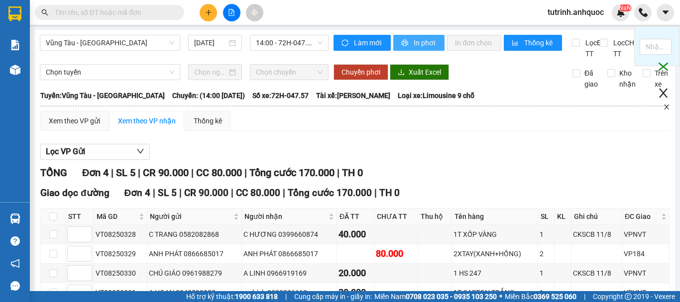
click at [414, 40] on span "In phơi" at bounding box center [425, 42] width 23 height 11
click at [405, 40] on span "printer" at bounding box center [406, 43] width 8 height 8
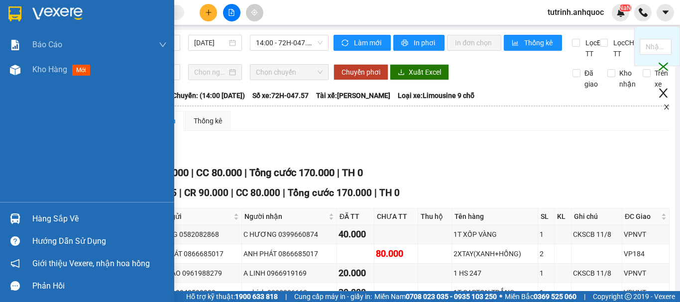
click at [7, 15] on div at bounding box center [14, 13] width 17 height 17
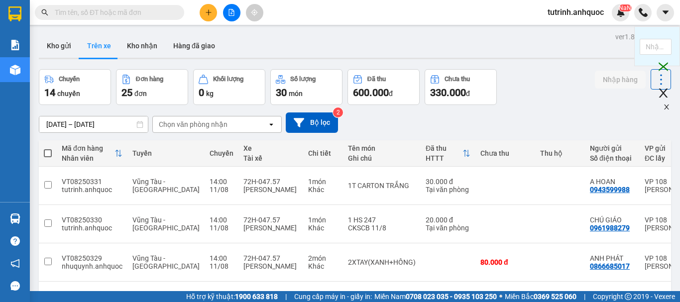
drag, startPoint x: 368, startPoint y: 43, endPoint x: 303, endPoint y: 52, distance: 65.9
click at [368, 43] on div "Kho gửi Trên xe Kho nhận Hàng đã giao" at bounding box center [355, 47] width 633 height 26
click at [136, 45] on button "Kho nhận" at bounding box center [142, 46] width 46 height 24
type input "[DATE] – [DATE]"
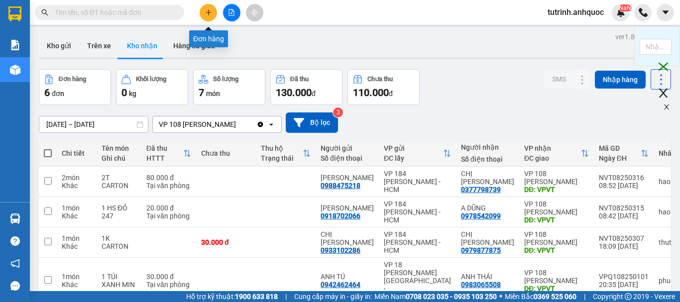
click at [202, 12] on button at bounding box center [208, 12] width 17 height 17
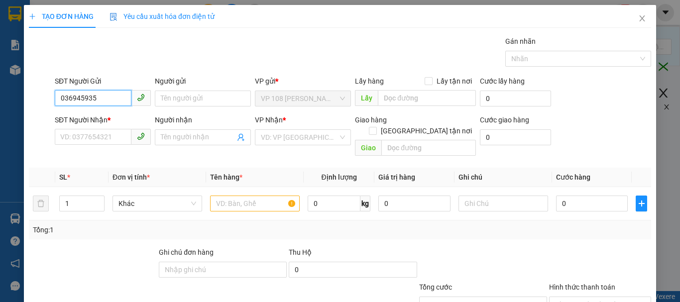
type input "0369459352"
click at [123, 120] on div "0369459352 - CHỊ NINH" at bounding box center [115, 118] width 111 height 11
type input "CHỊ [PERSON_NAME]"
type input "0377137626"
type input "C KHÁNH"
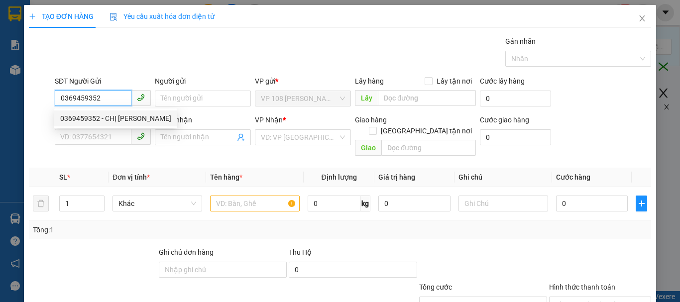
type input "VPSG"
type input "50.000"
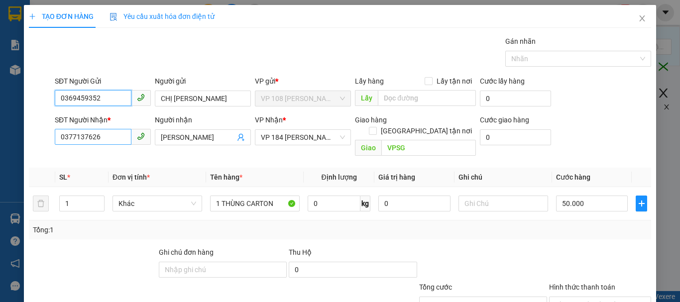
type input "0369459352"
click at [107, 136] on input "0377137626" at bounding box center [93, 137] width 77 height 16
type input "0396452290"
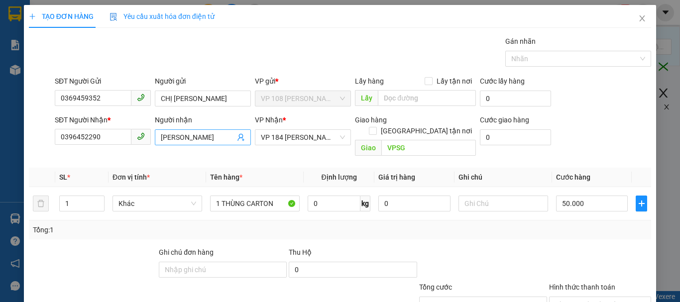
click at [171, 135] on input "C KHÁNH" at bounding box center [198, 137] width 74 height 11
type input "C QUỲNH"
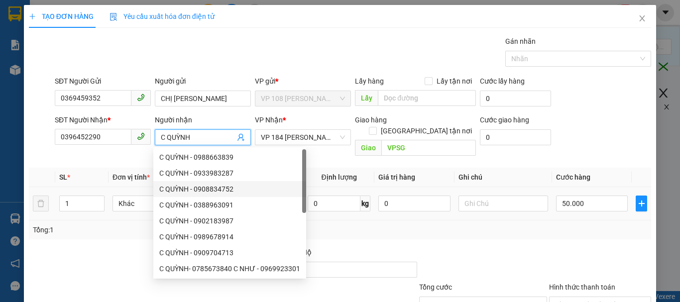
click at [244, 192] on div "C QUỲNH - 0908834752" at bounding box center [229, 189] width 141 height 11
type input "0908834752"
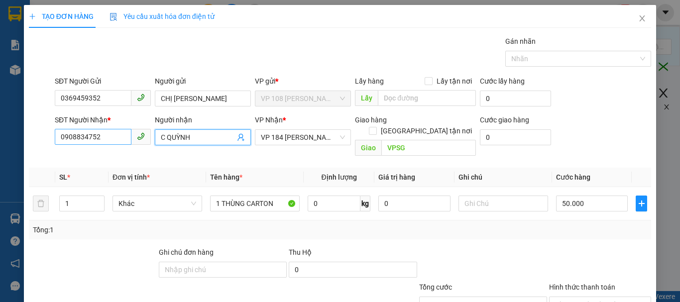
type input "C QUỲNH"
click at [99, 135] on input "0908834752" at bounding box center [93, 137] width 77 height 16
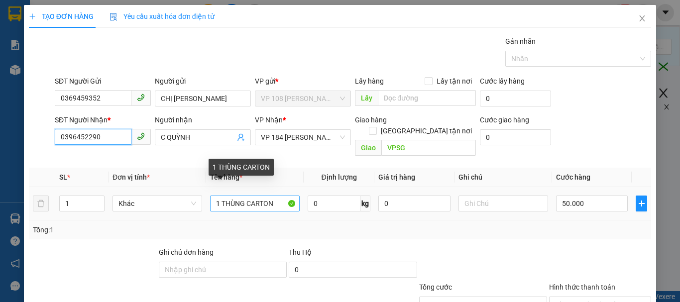
type input "0396452290"
click at [228, 196] on input "1 THÙNG CARTON" at bounding box center [255, 204] width 90 height 16
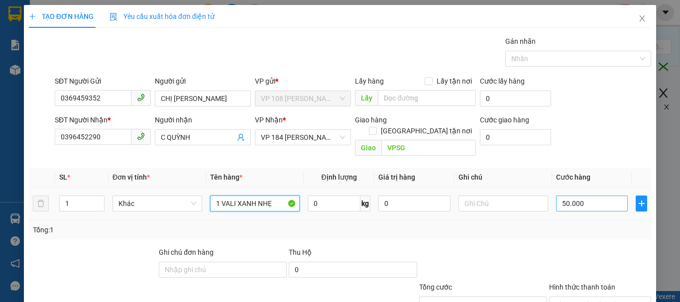
type input "1 VALI XANH NHẸ"
click at [567, 196] on input "50.000" at bounding box center [592, 204] width 72 height 16
type input "4"
type input "40"
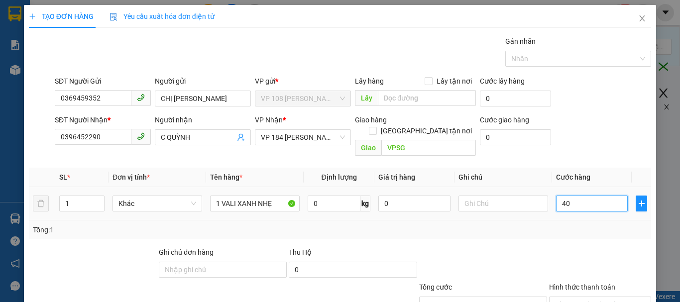
type input "40"
type input "400"
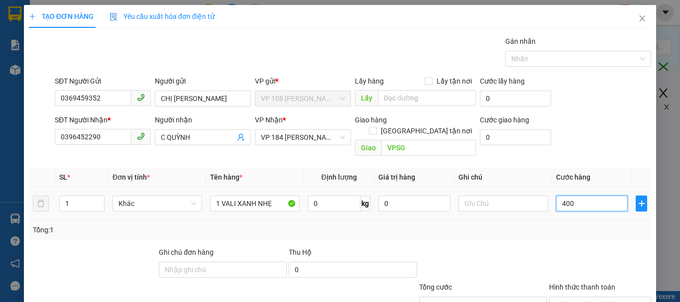
type input "4.000"
type input "40.000"
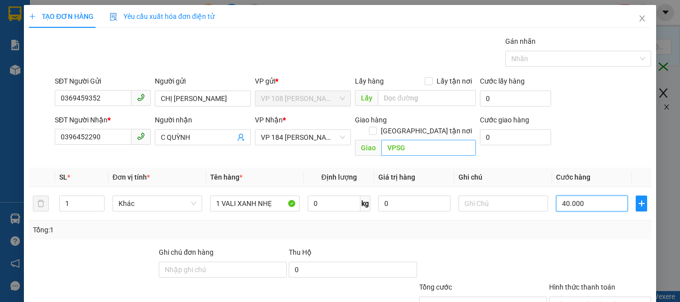
type input "40.000"
click at [386, 140] on input "VPSG" at bounding box center [429, 148] width 95 height 16
type input "VPNVT"
drag, startPoint x: 580, startPoint y: 230, endPoint x: 575, endPoint y: 237, distance: 8.6
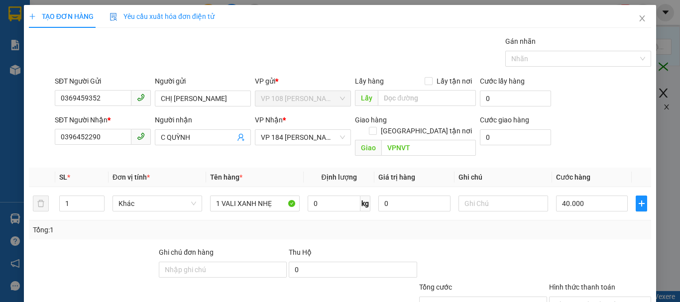
click at [579, 297] on input "Hình thức thanh toán" at bounding box center [596, 304] width 83 height 15
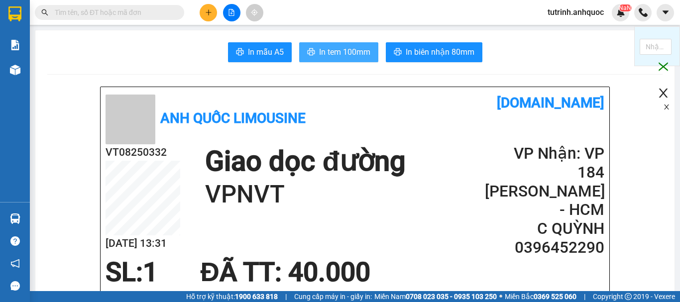
click at [361, 60] on button "In tem 100mm" at bounding box center [338, 52] width 79 height 20
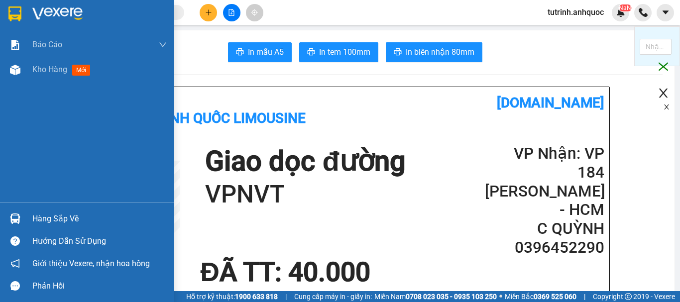
click at [13, 6] on img at bounding box center [14, 13] width 13 height 15
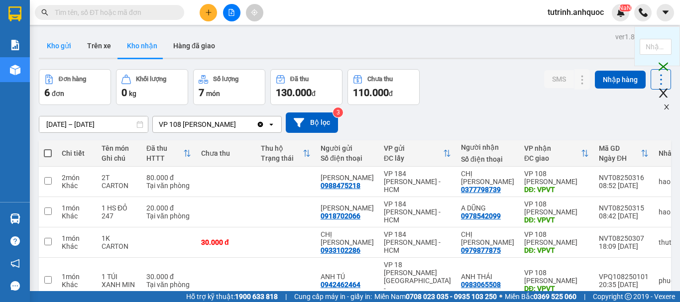
click at [57, 41] on button "Kho gửi" at bounding box center [59, 46] width 40 height 24
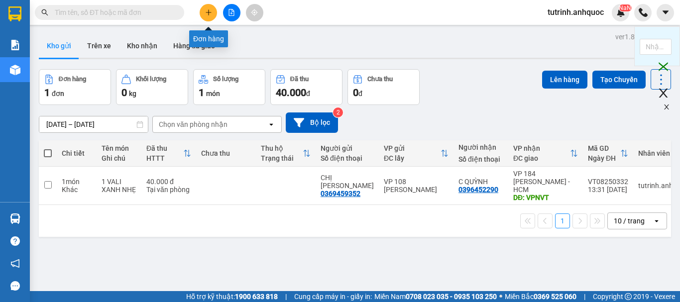
click at [209, 13] on icon "plus" at bounding box center [208, 11] width 0 height 5
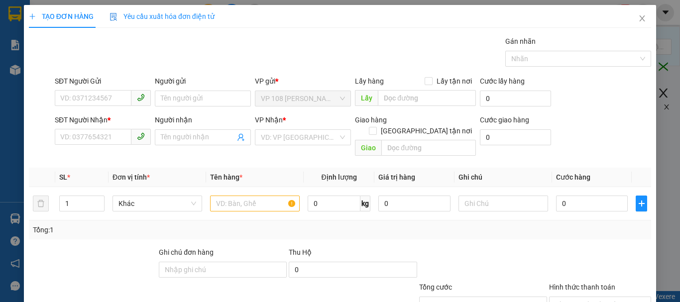
drag, startPoint x: 148, startPoint y: 232, endPoint x: 156, endPoint y: 243, distance: 13.3
click at [161, 250] on div "Transit Pickup Surcharge Ids Transit Deliver Surcharge Ids Transit Deliver Surc…" at bounding box center [340, 198] width 623 height 324
click at [639, 22] on icon "close" at bounding box center [643, 18] width 8 height 8
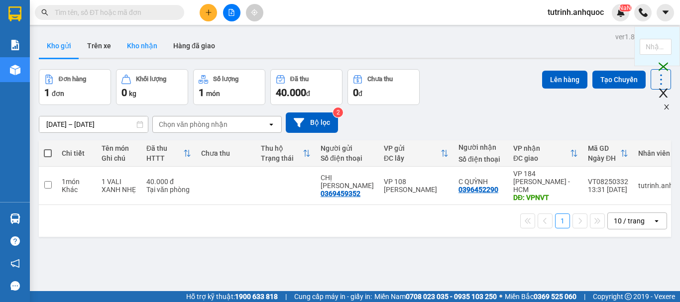
click at [149, 39] on button "Kho nhận" at bounding box center [142, 46] width 46 height 24
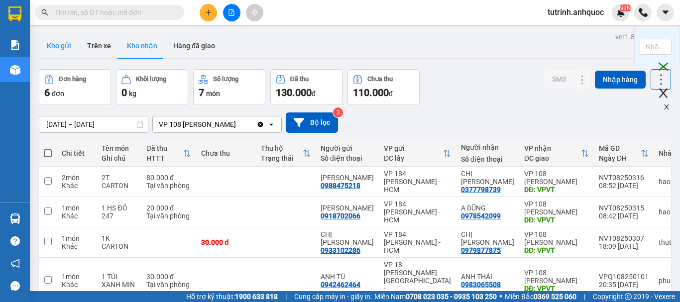
click at [65, 41] on button "Kho gửi" at bounding box center [59, 46] width 40 height 24
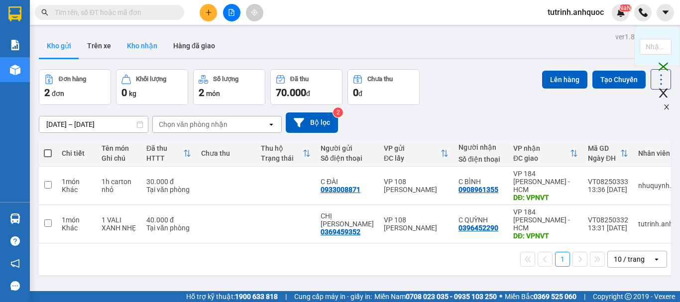
drag, startPoint x: 152, startPoint y: 52, endPoint x: 160, endPoint y: 54, distance: 7.6
click at [155, 52] on button "Kho nhận" at bounding box center [142, 46] width 46 height 24
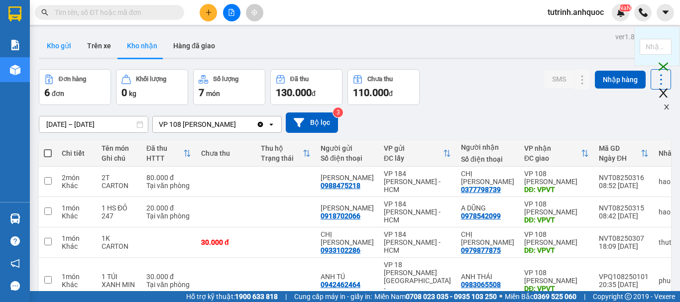
click at [59, 45] on button "Kho gửi" at bounding box center [59, 46] width 40 height 24
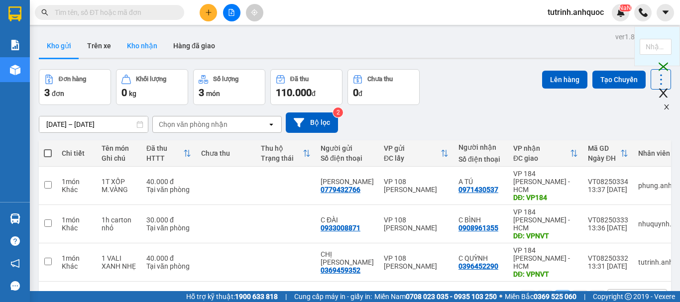
click at [140, 44] on button "Kho nhận" at bounding box center [142, 46] width 46 height 24
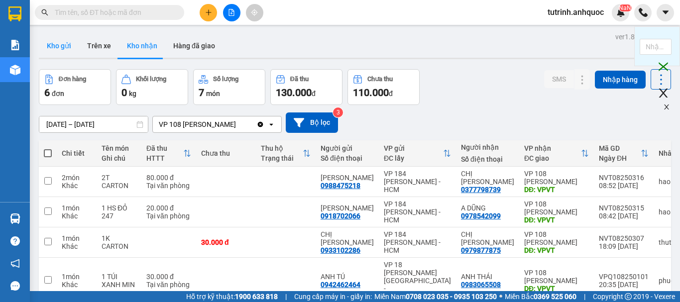
click at [60, 42] on button "Kho gửi" at bounding box center [59, 46] width 40 height 24
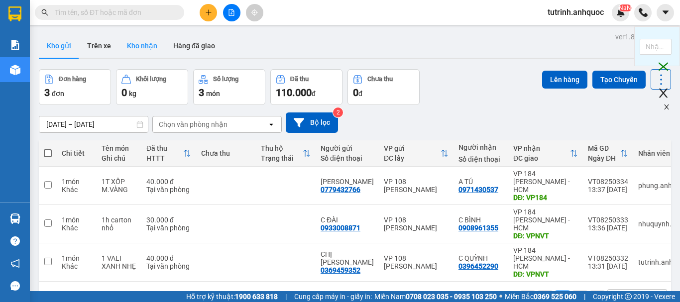
click at [145, 44] on button "Kho nhận" at bounding box center [142, 46] width 46 height 24
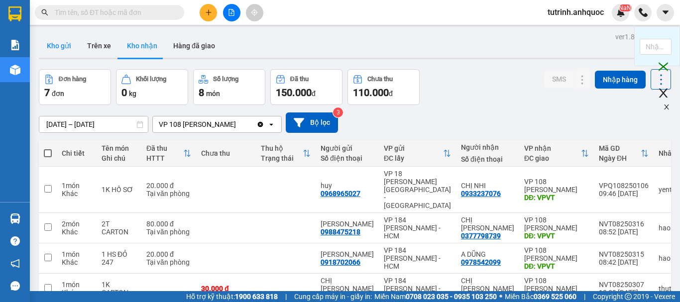
click at [63, 47] on button "Kho gửi" at bounding box center [59, 46] width 40 height 24
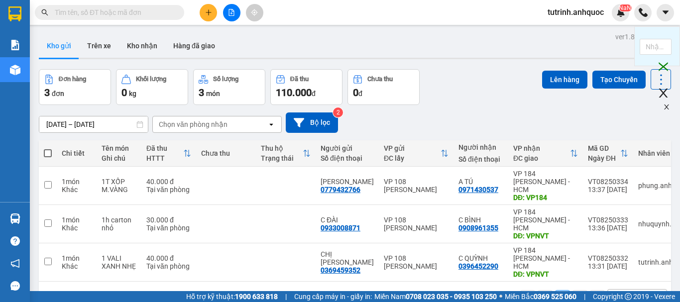
click at [46, 152] on span at bounding box center [48, 153] width 8 height 8
click at [48, 148] on input "checkbox" at bounding box center [48, 148] width 0 height 0
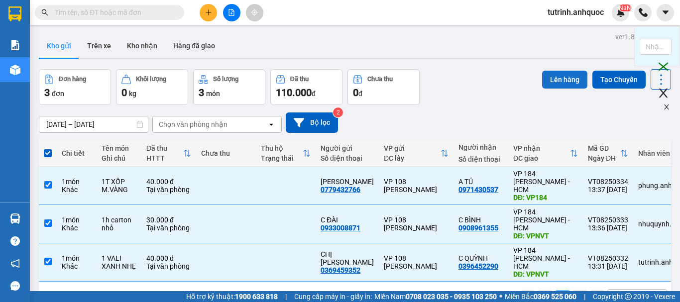
click at [551, 80] on button "Lên hàng" at bounding box center [564, 80] width 45 height 18
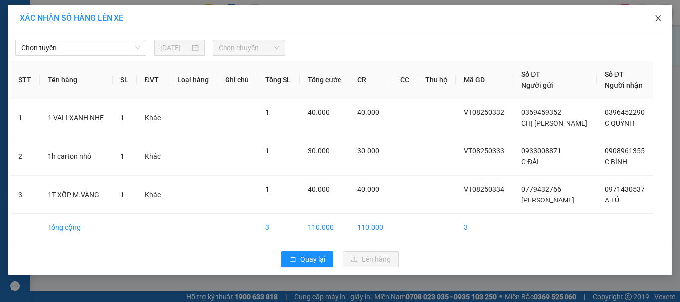
click at [661, 17] on icon "close" at bounding box center [659, 18] width 8 height 8
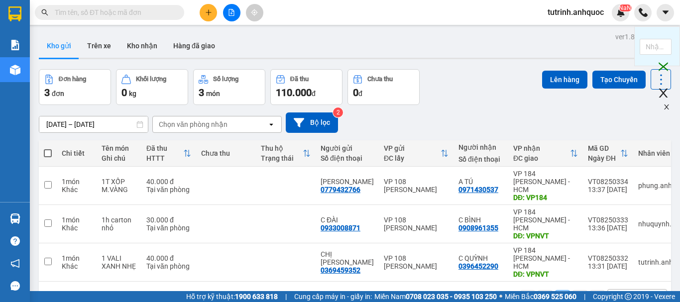
click at [51, 149] on span at bounding box center [48, 153] width 8 height 8
click at [48, 148] on input "checkbox" at bounding box center [48, 148] width 0 height 0
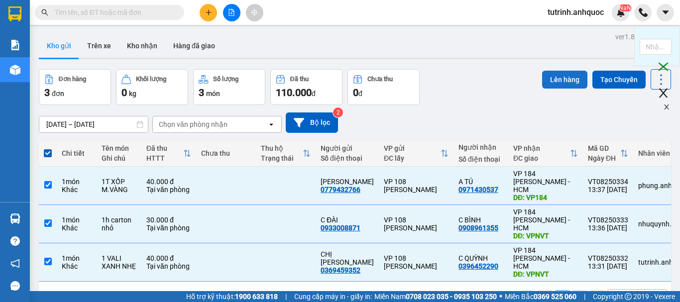
click at [560, 71] on button "Lên hàng" at bounding box center [564, 80] width 45 height 18
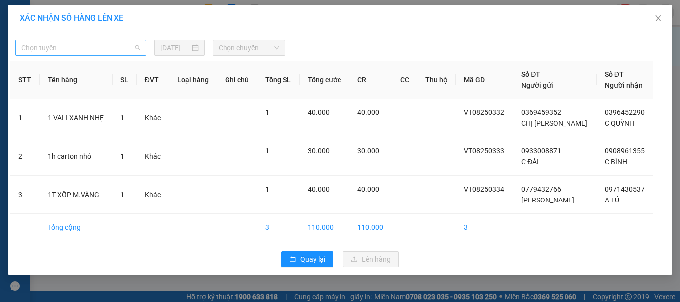
click at [108, 49] on span "Chọn tuyến" at bounding box center [80, 47] width 119 height 15
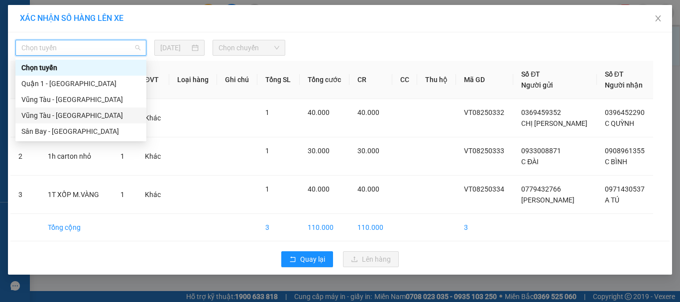
click at [81, 116] on div "Vũng Tàu - [GEOGRAPHIC_DATA]" at bounding box center [80, 115] width 119 height 11
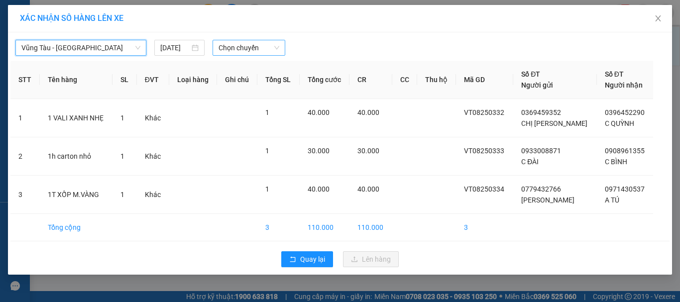
click at [231, 47] on span "Chọn chuyến" at bounding box center [249, 47] width 61 height 15
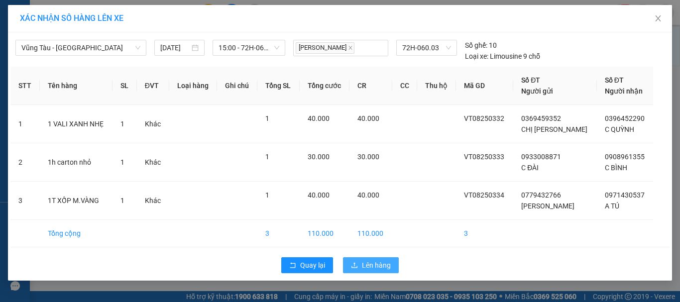
click at [363, 268] on span "Lên hàng" at bounding box center [376, 265] width 29 height 11
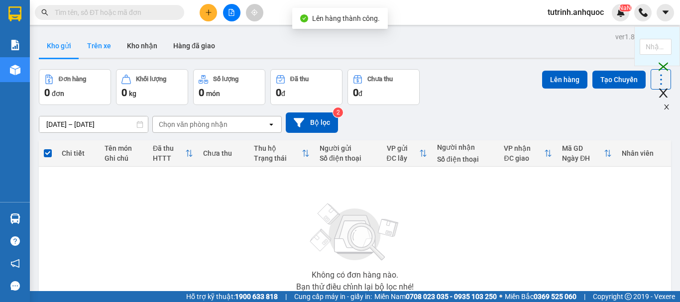
click at [96, 46] on button "Trên xe" at bounding box center [99, 46] width 40 height 24
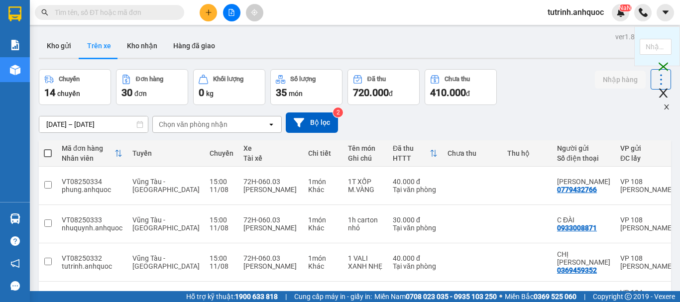
click at [129, 43] on button "Kho nhận" at bounding box center [142, 46] width 46 height 24
click at [143, 39] on button "Kho nhận" at bounding box center [142, 46] width 46 height 24
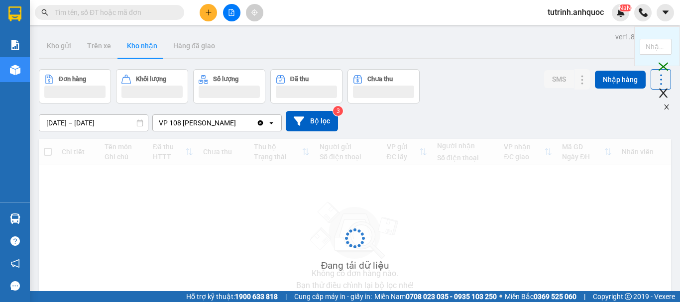
type input "[DATE] – [DATE]"
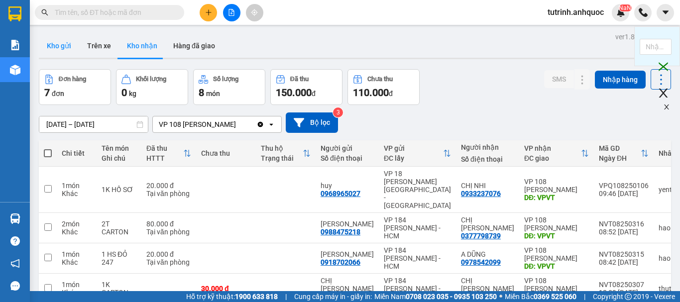
click at [55, 51] on button "Kho gửi" at bounding box center [59, 46] width 40 height 24
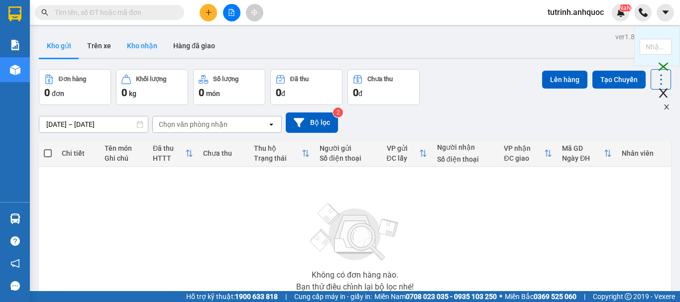
click at [142, 49] on button "Kho nhận" at bounding box center [142, 46] width 46 height 24
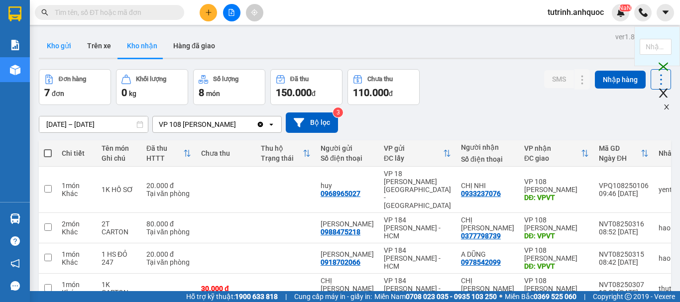
click at [57, 53] on button "Kho gửi" at bounding box center [59, 46] width 40 height 24
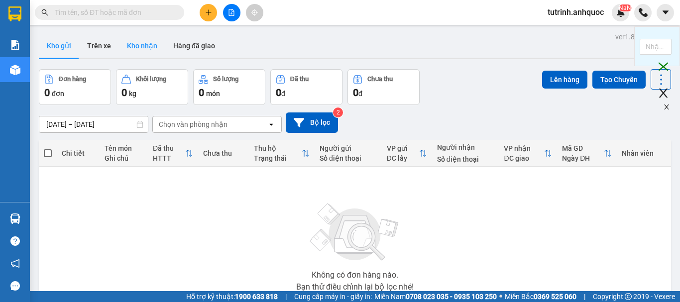
click at [134, 46] on button "Kho nhận" at bounding box center [142, 46] width 46 height 24
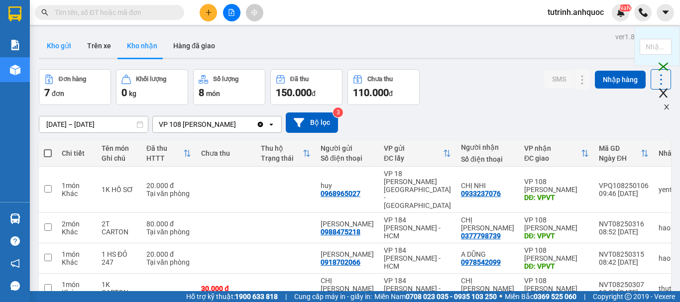
click at [52, 45] on button "Kho gửi" at bounding box center [59, 46] width 40 height 24
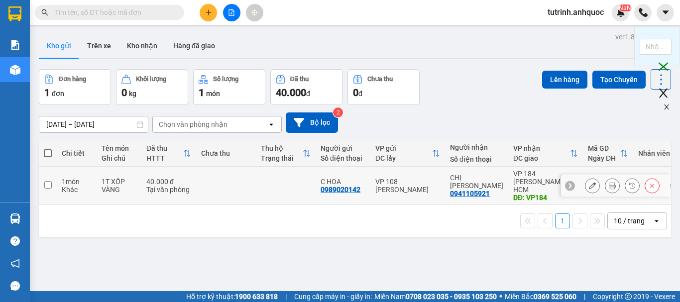
click at [589, 182] on icon at bounding box center [592, 185] width 7 height 7
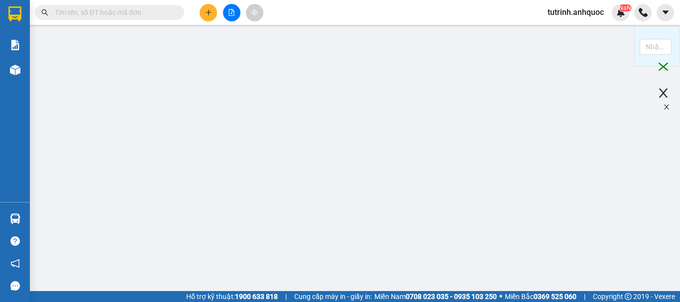
click at [579, 189] on td "0" at bounding box center [592, 205] width 80 height 33
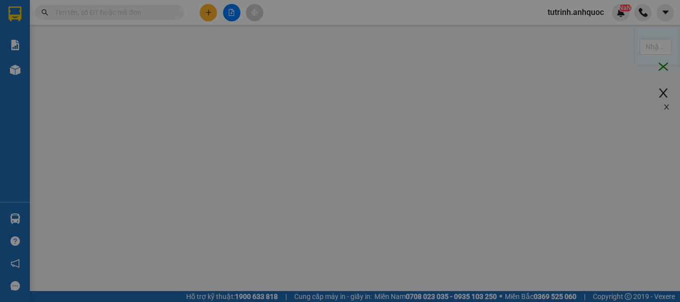
click at [666, 65] on div "SỬA ĐƠN HÀNG Lịch sử Ảnh kiện hàng Yêu cầu xuất hóa đơn điện tử Total Paid Fee …" at bounding box center [340, 151] width 680 height 302
click at [664, 92] on div "SỬA ĐƠN HÀNG Lịch sử Ảnh kiện hàng Yêu cầu xuất hóa đơn điện tử Total Paid Fee …" at bounding box center [340, 151] width 680 height 302
type input "0989020142"
type input "C HOA"
type input "0941105921"
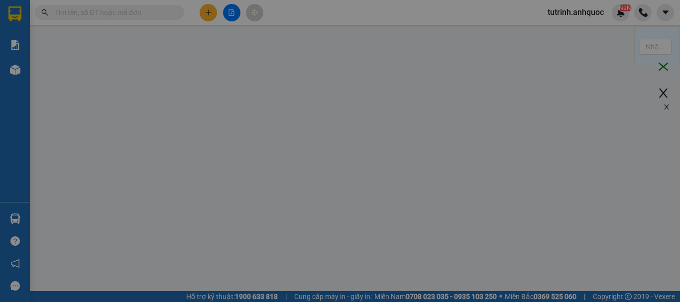
type input "CHỊ [PERSON_NAME]"
type input "VP184"
type input "40.000"
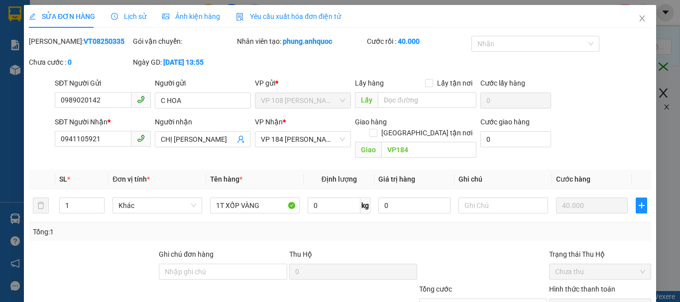
click at [9, 13] on div "SỬA ĐƠN HÀNG Lịch sử Ảnh kiện hàng Yêu cầu xuất hóa đơn điện tử Total Paid Fee …" at bounding box center [340, 151] width 680 height 302
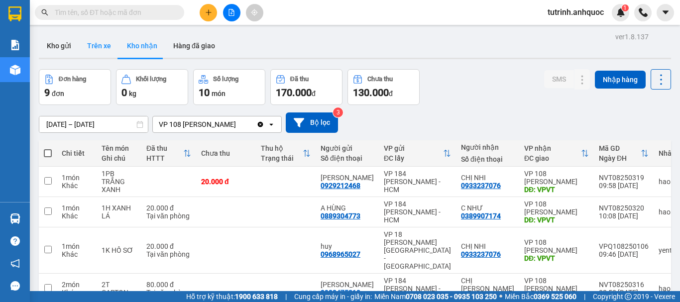
click at [104, 44] on button "Trên xe" at bounding box center [99, 46] width 40 height 24
type input "[DATE] – [DATE]"
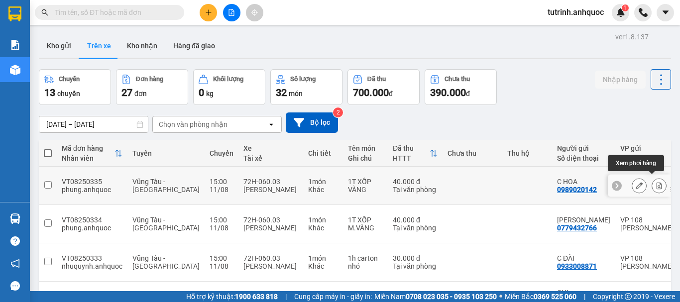
click at [657, 182] on icon at bounding box center [659, 185] width 5 height 7
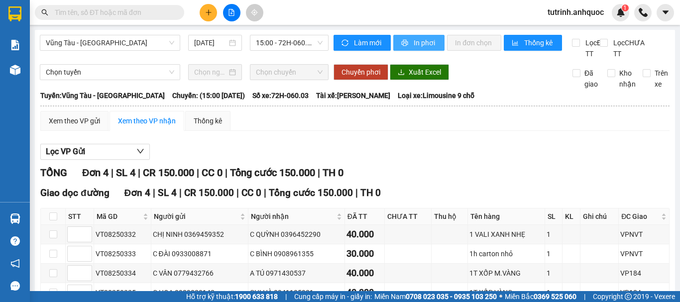
click at [425, 46] on span "In phơi" at bounding box center [425, 42] width 23 height 11
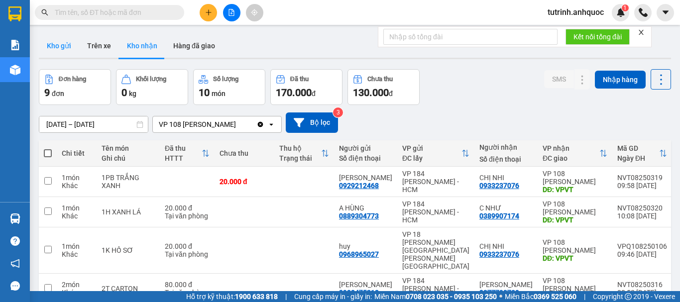
click at [56, 46] on button "Kho gửi" at bounding box center [59, 46] width 40 height 24
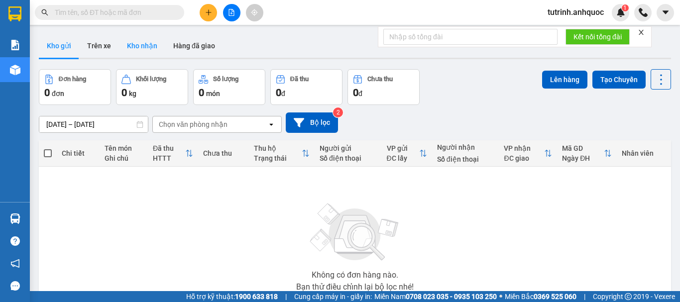
click at [144, 45] on button "Kho nhận" at bounding box center [142, 46] width 46 height 24
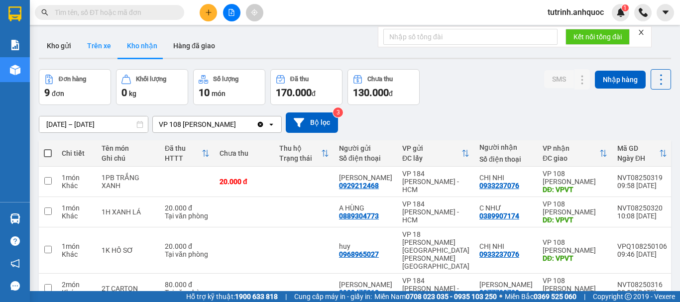
click at [94, 46] on button "Trên xe" at bounding box center [99, 46] width 40 height 24
type input "[DATE] – [DATE]"
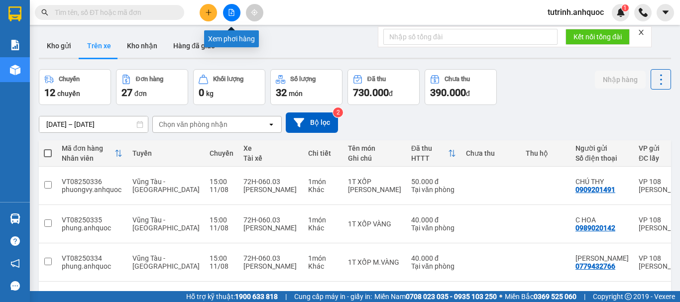
click at [233, 10] on icon "file-add" at bounding box center [231, 12] width 7 height 7
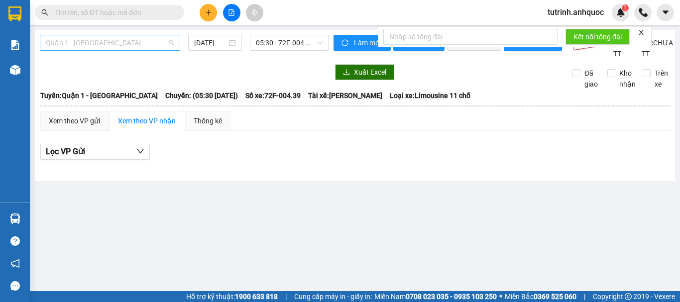
click at [112, 36] on span "Quận 1 - Vũng Tàu" at bounding box center [110, 42] width 129 height 15
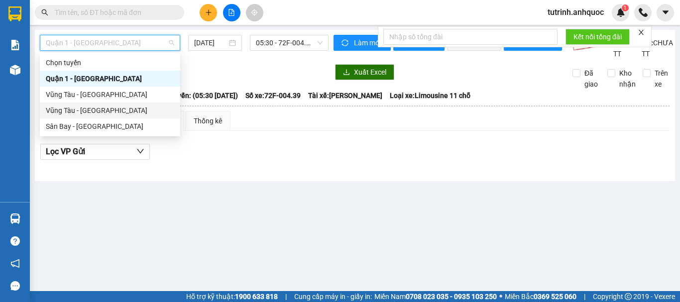
click at [87, 112] on div "Vũng Tàu - [GEOGRAPHIC_DATA]" at bounding box center [110, 110] width 129 height 11
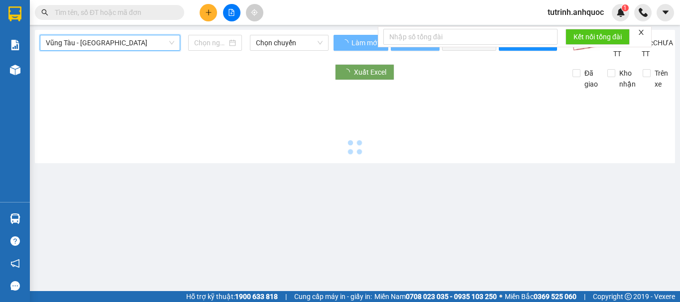
type input "[DATE]"
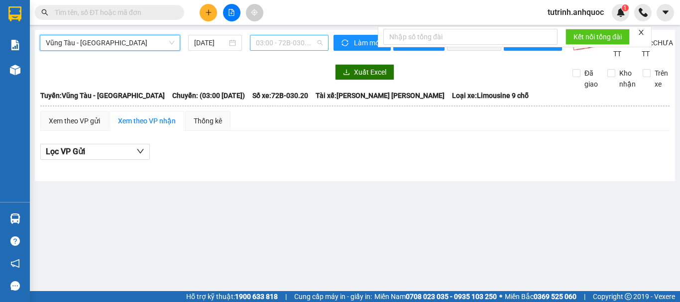
click at [291, 41] on span "03:00 - 72B-030.20" at bounding box center [289, 42] width 67 height 15
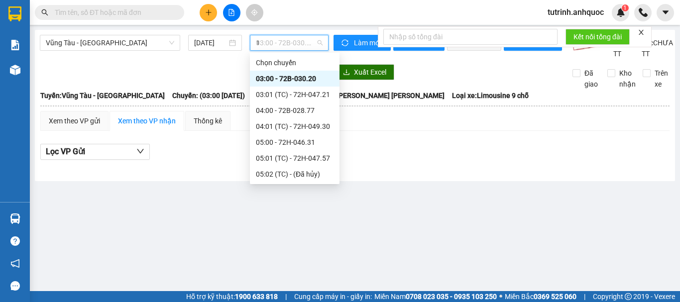
type input "15"
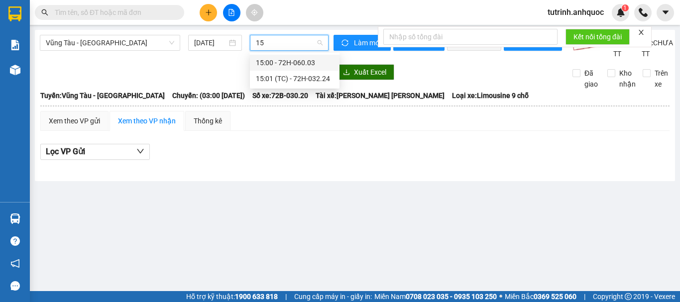
click at [297, 65] on div "15:00 - 72H-060.03" at bounding box center [295, 62] width 78 height 11
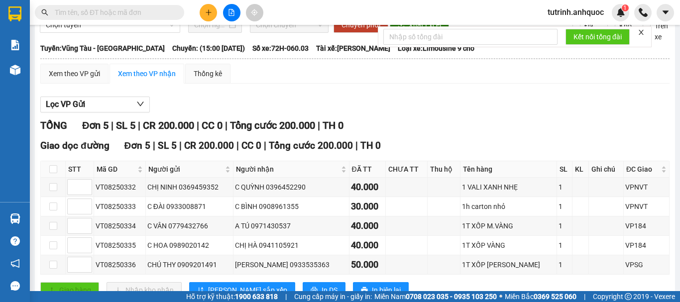
scroll to position [93, 0]
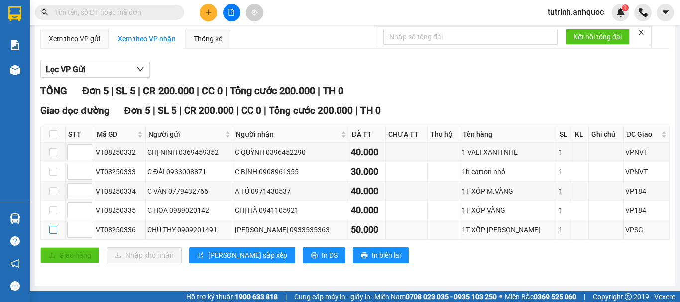
click at [52, 234] on input "checkbox" at bounding box center [53, 230] width 8 height 8
checkbox input "true"
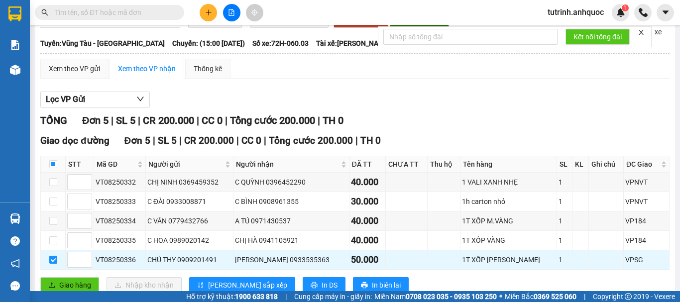
scroll to position [0, 0]
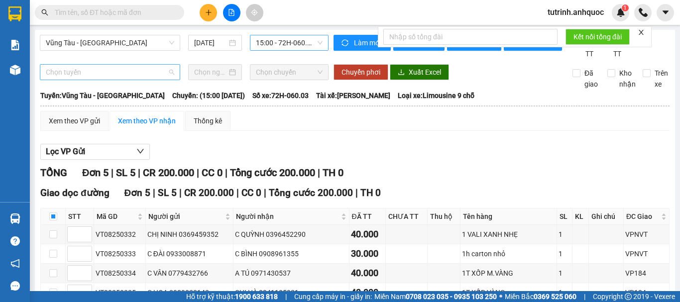
click at [85, 80] on span "Chọn tuyến" at bounding box center [110, 72] width 129 height 15
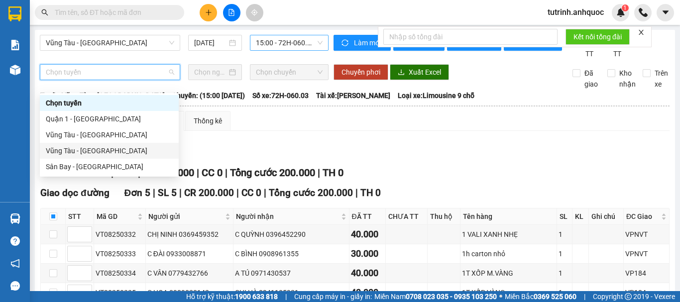
click at [69, 147] on div "Vũng Tàu - [GEOGRAPHIC_DATA]" at bounding box center [109, 150] width 127 height 11
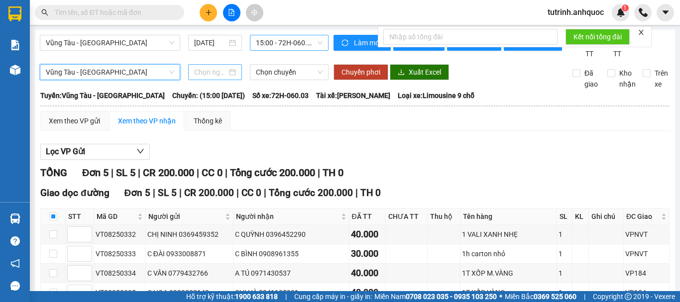
click at [216, 78] on input at bounding box center [210, 72] width 33 height 11
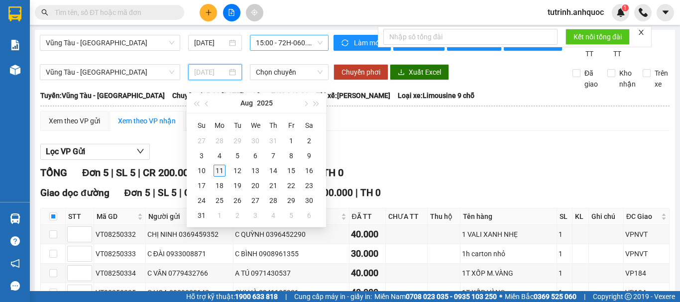
type input "[DATE]"
click at [219, 172] on div "11" at bounding box center [220, 171] width 12 height 12
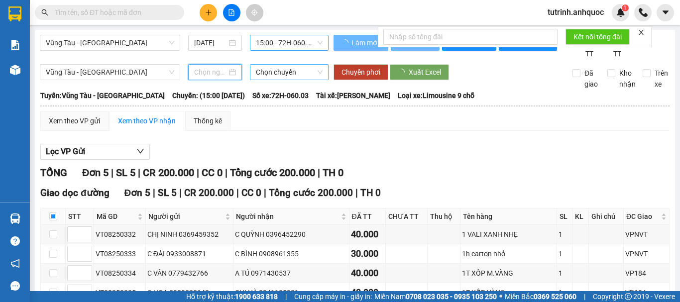
type input "[DATE]"
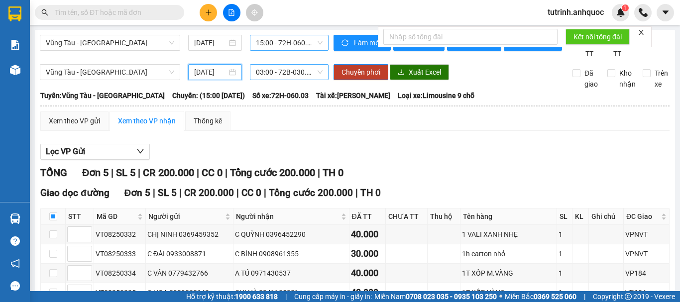
click at [271, 80] on span "03:00 - 72B-030.20" at bounding box center [289, 72] width 67 height 15
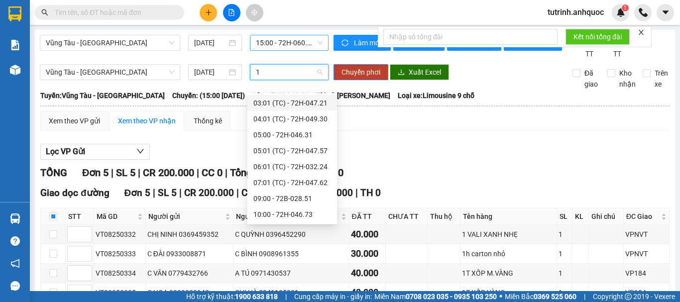
type input "15"
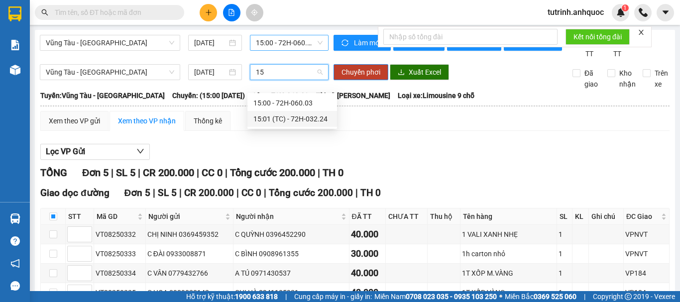
click at [298, 119] on div "15:01 (TC) - 72H-032.24" at bounding box center [293, 119] width 78 height 11
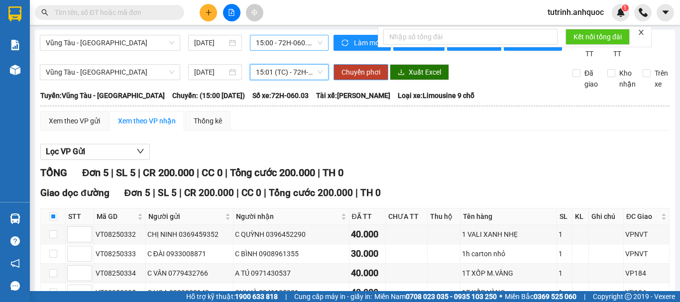
click at [375, 78] on span "Chuyển phơi" at bounding box center [361, 72] width 39 height 11
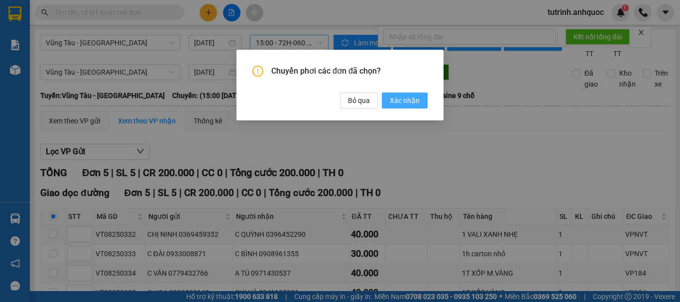
click at [410, 104] on span "Xác nhận" at bounding box center [405, 100] width 30 height 11
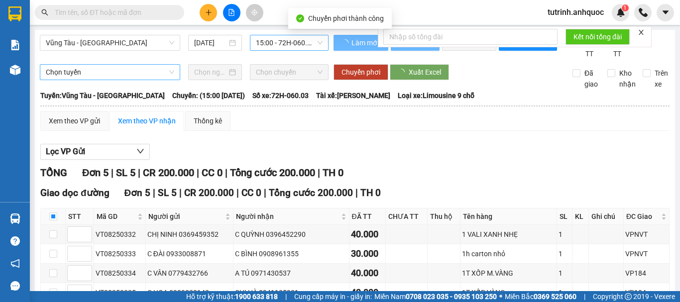
checkbox input "false"
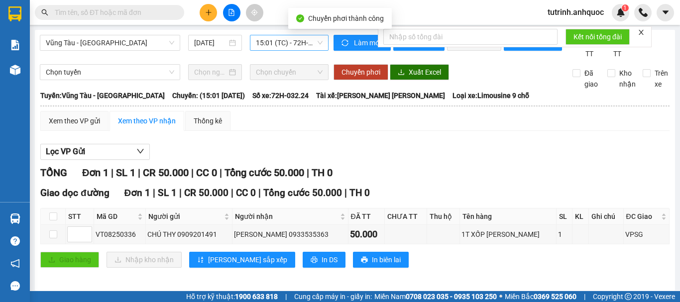
click at [645, 33] on icon "close" at bounding box center [641, 32] width 7 height 7
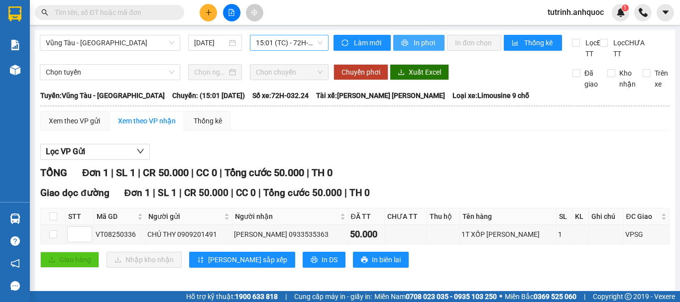
click at [414, 45] on span "In phơi" at bounding box center [425, 42] width 23 height 11
click at [414, 41] on span "In phơi" at bounding box center [425, 42] width 23 height 11
click at [288, 44] on span "15:01 (TC) - 72H-032.24" at bounding box center [289, 42] width 67 height 15
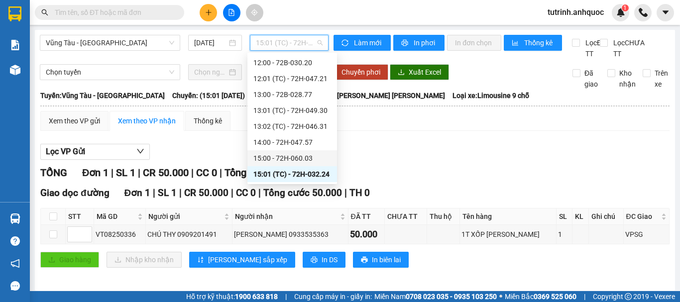
click at [276, 154] on div "15:00 - 72H-060.03" at bounding box center [293, 158] width 78 height 11
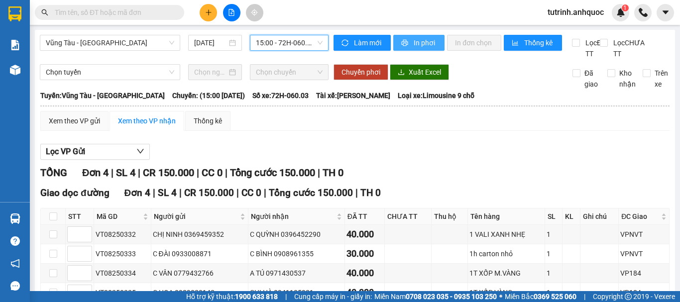
click at [421, 42] on span "In phơi" at bounding box center [425, 42] width 23 height 11
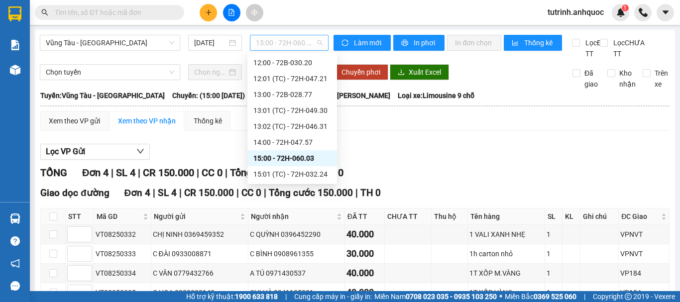
click at [262, 42] on span "15:00 - 72H-060.03" at bounding box center [289, 42] width 67 height 15
click at [297, 174] on div "15:01 (TC) - 72H-032.24" at bounding box center [293, 174] width 78 height 11
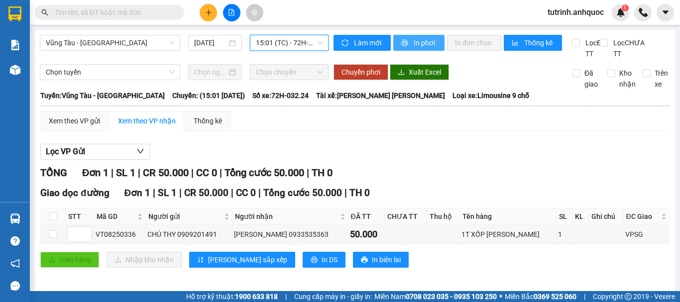
click at [414, 37] on span "In phơi" at bounding box center [425, 42] width 23 height 11
